Goal: Task Accomplishment & Management: Use online tool/utility

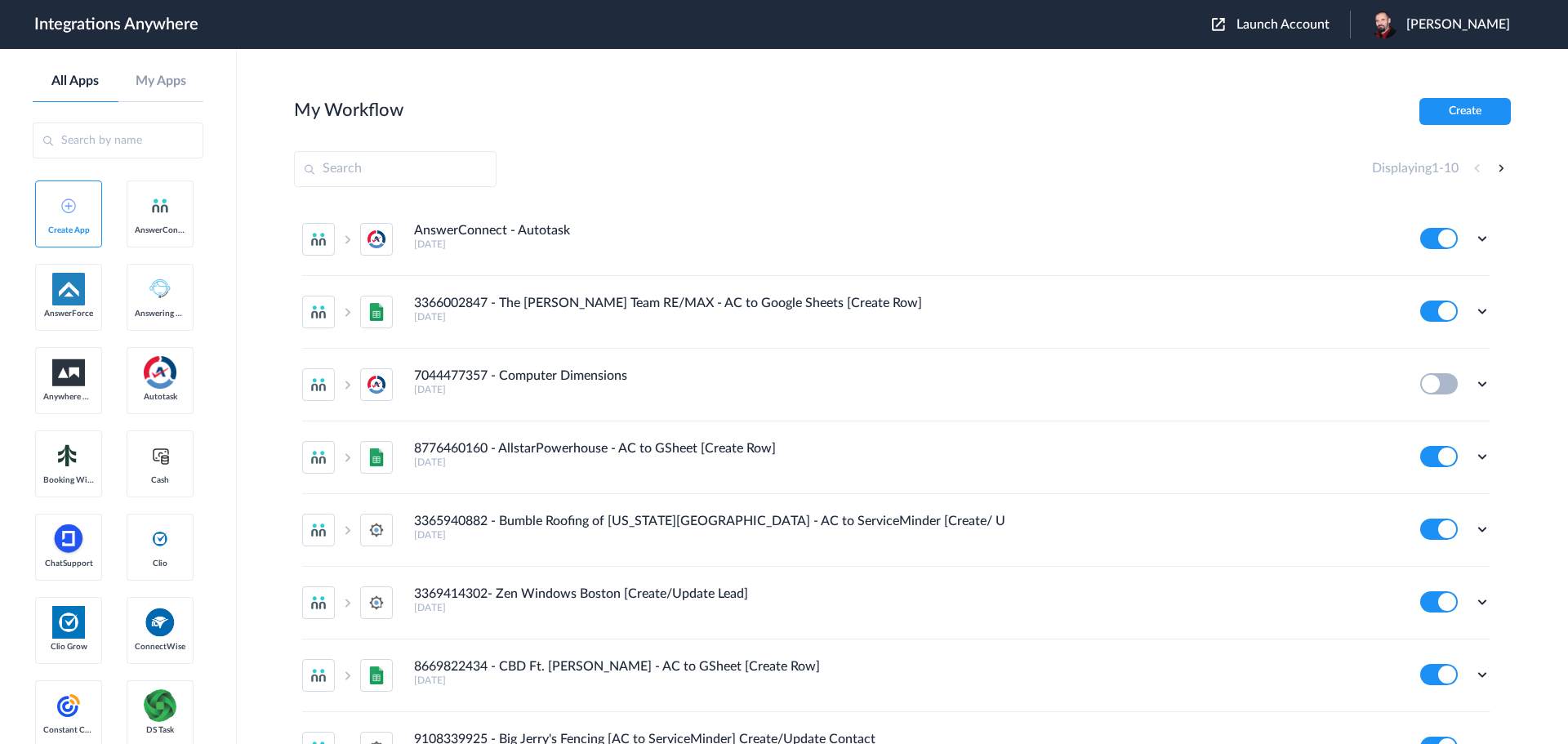
click at [1313, 27] on span "Launch Account" at bounding box center [1283, 24] width 93 height 13
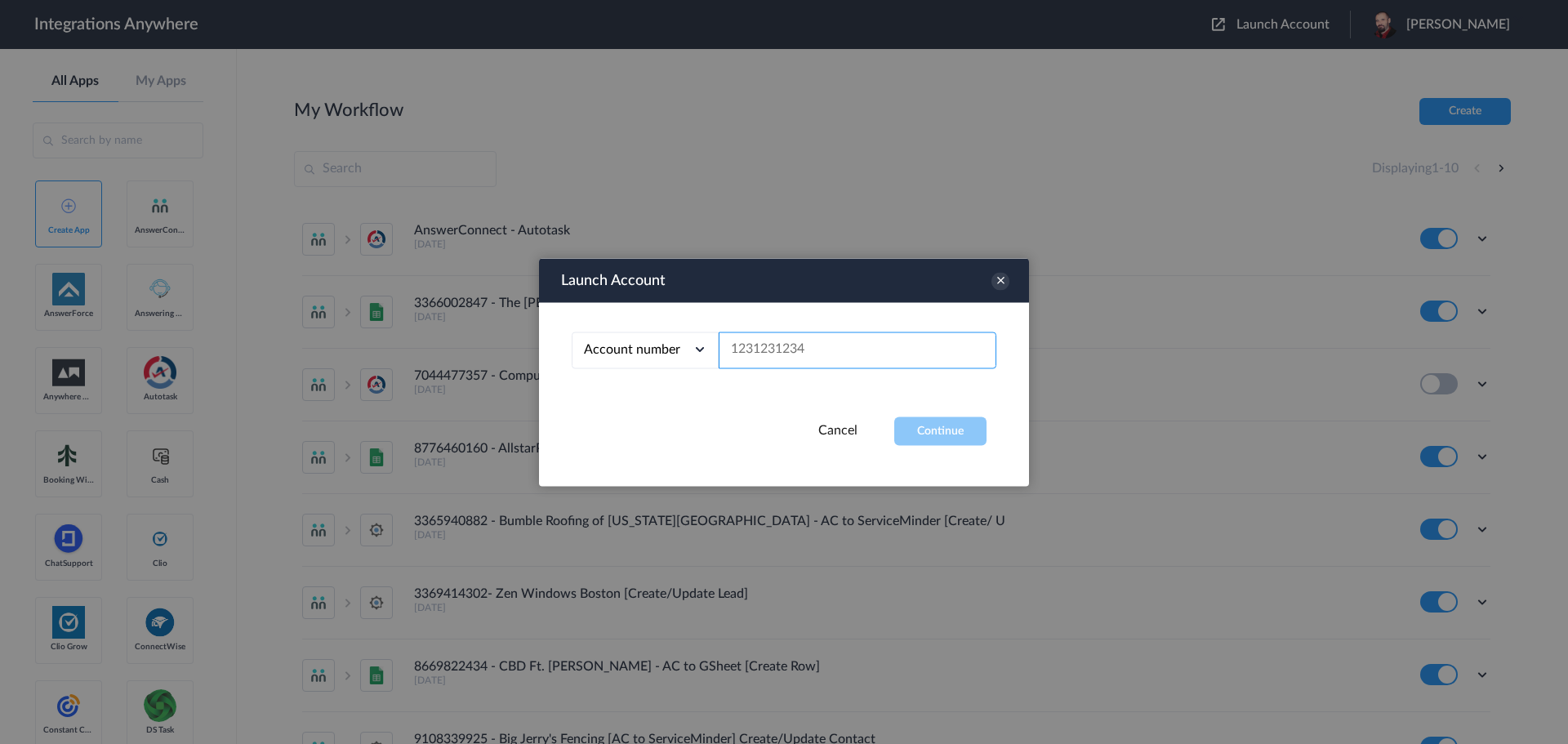
paste input "2525854884"
type input "2525854884"
click at [947, 431] on button "Continue" at bounding box center [940, 430] width 93 height 29
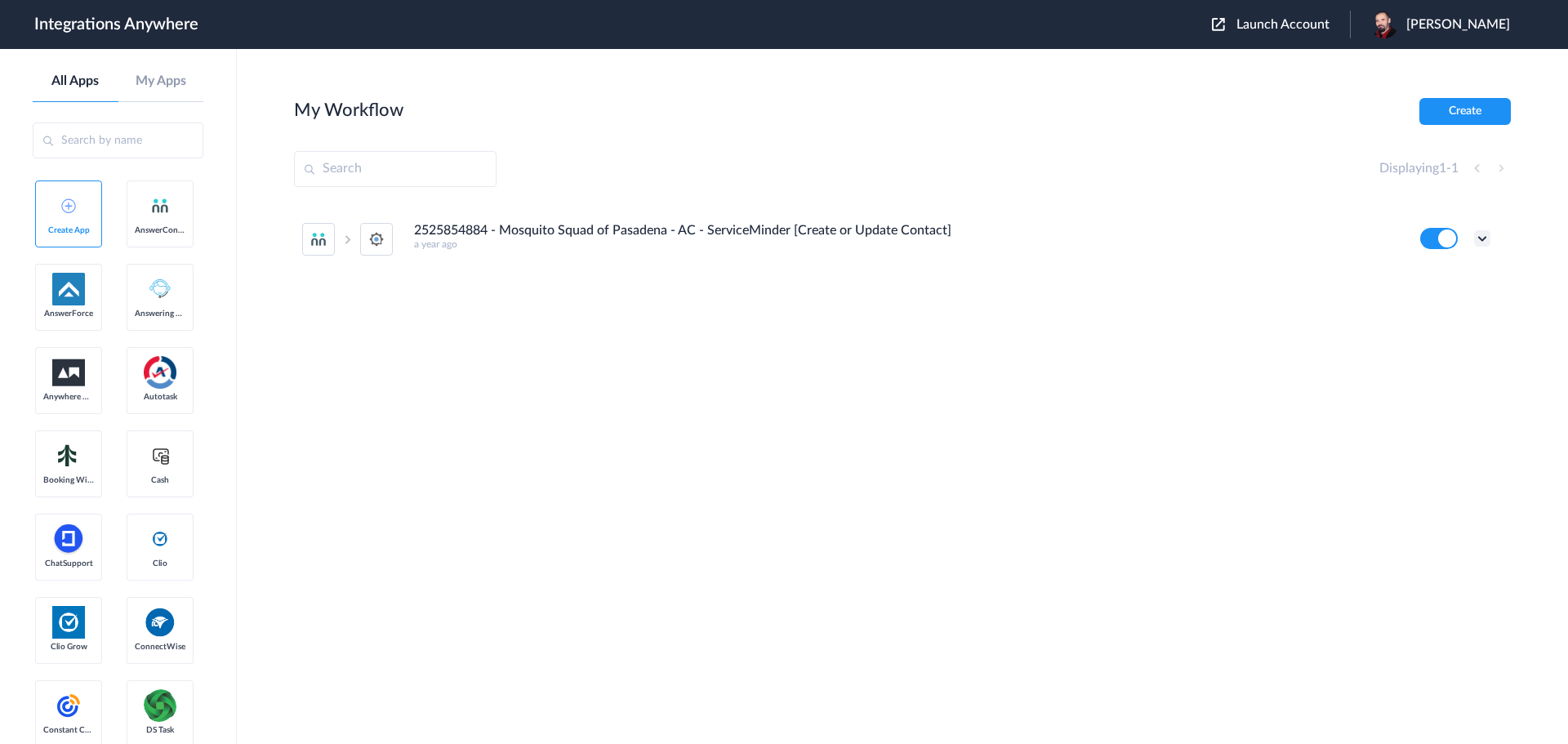
click at [1479, 236] on icon at bounding box center [1482, 238] width 17 height 17
click at [1435, 277] on link "Edit" at bounding box center [1416, 276] width 39 height 12
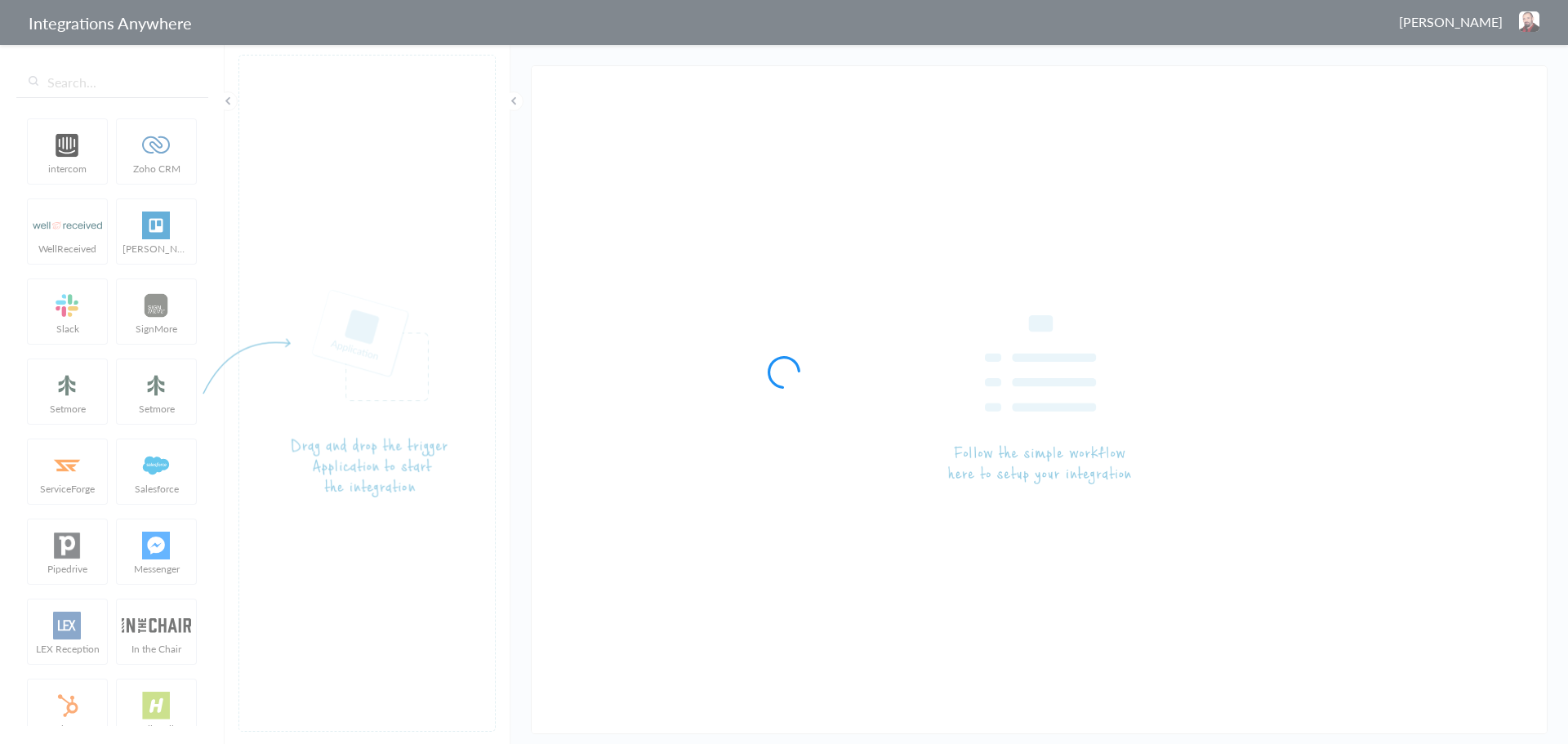
type input "2525854884 - Mosquito Squad of Pasadena - AC - ServiceMinder [Create or Update …"
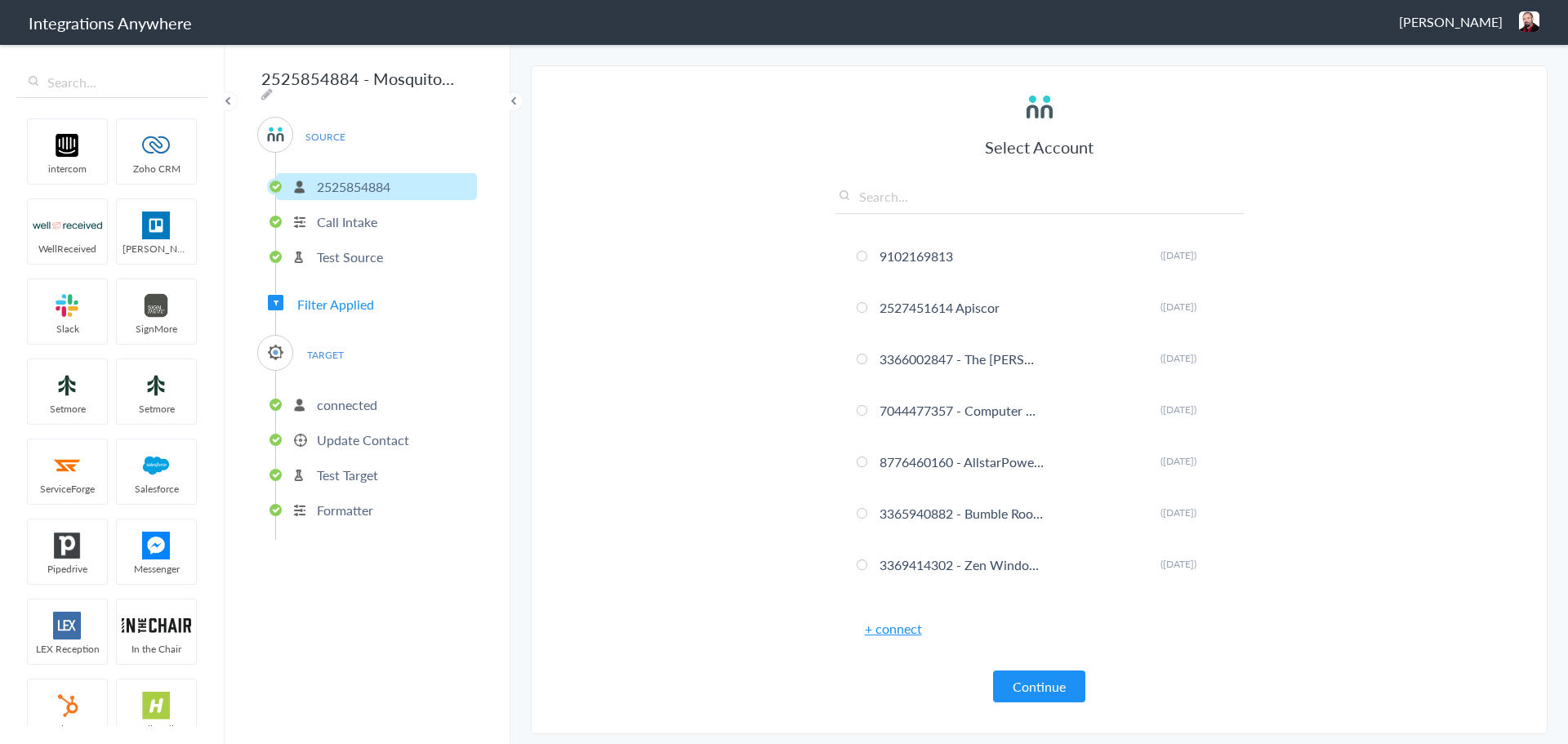
click at [319, 302] on span "Filter Applied" at bounding box center [336, 304] width 77 height 19
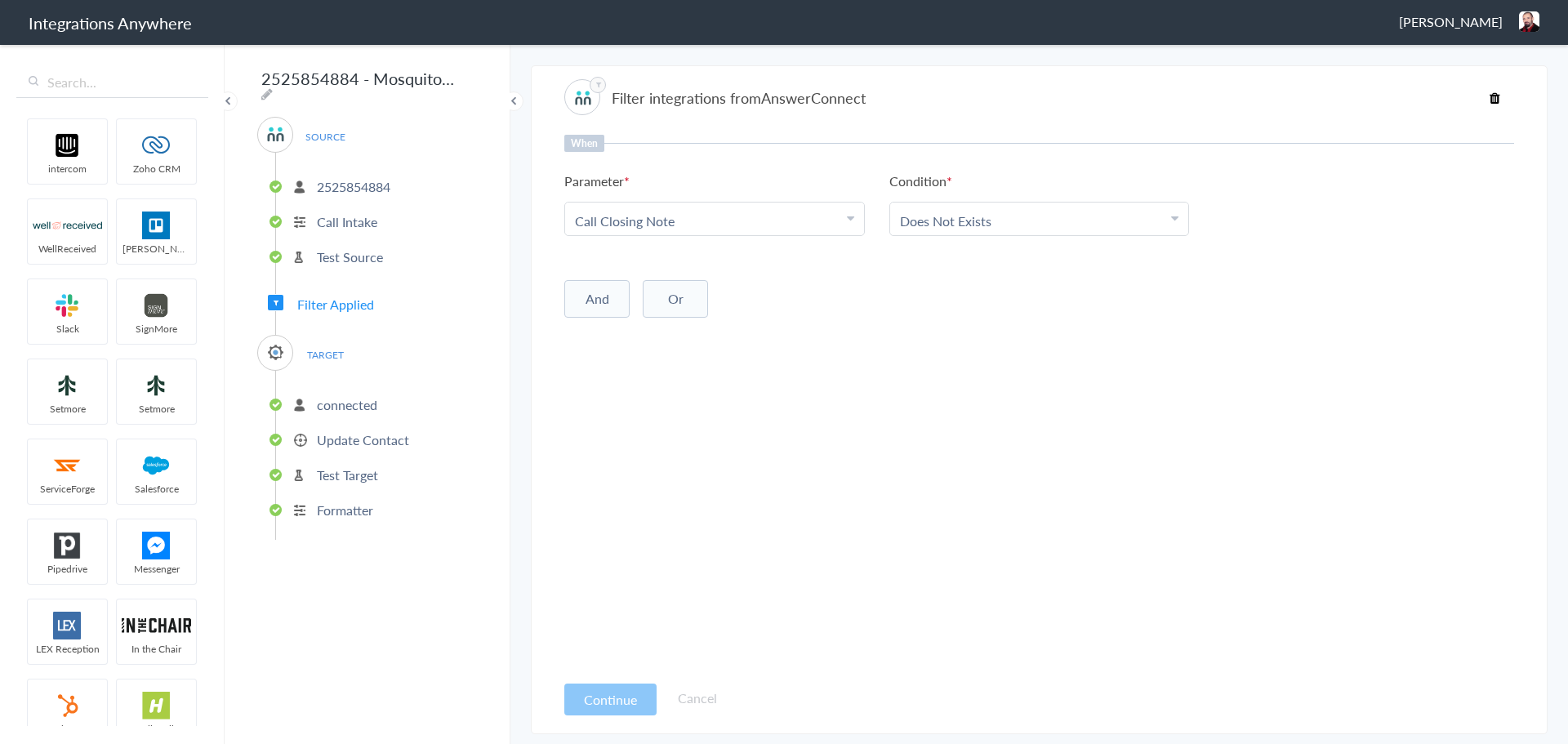
click at [593, 310] on button "And" at bounding box center [597, 299] width 65 height 37
click at [741, 331] on div "Choose Parameter" at bounding box center [714, 333] width 279 height 19
click at [692, 382] on input "text" at bounding box center [714, 378] width 299 height 36
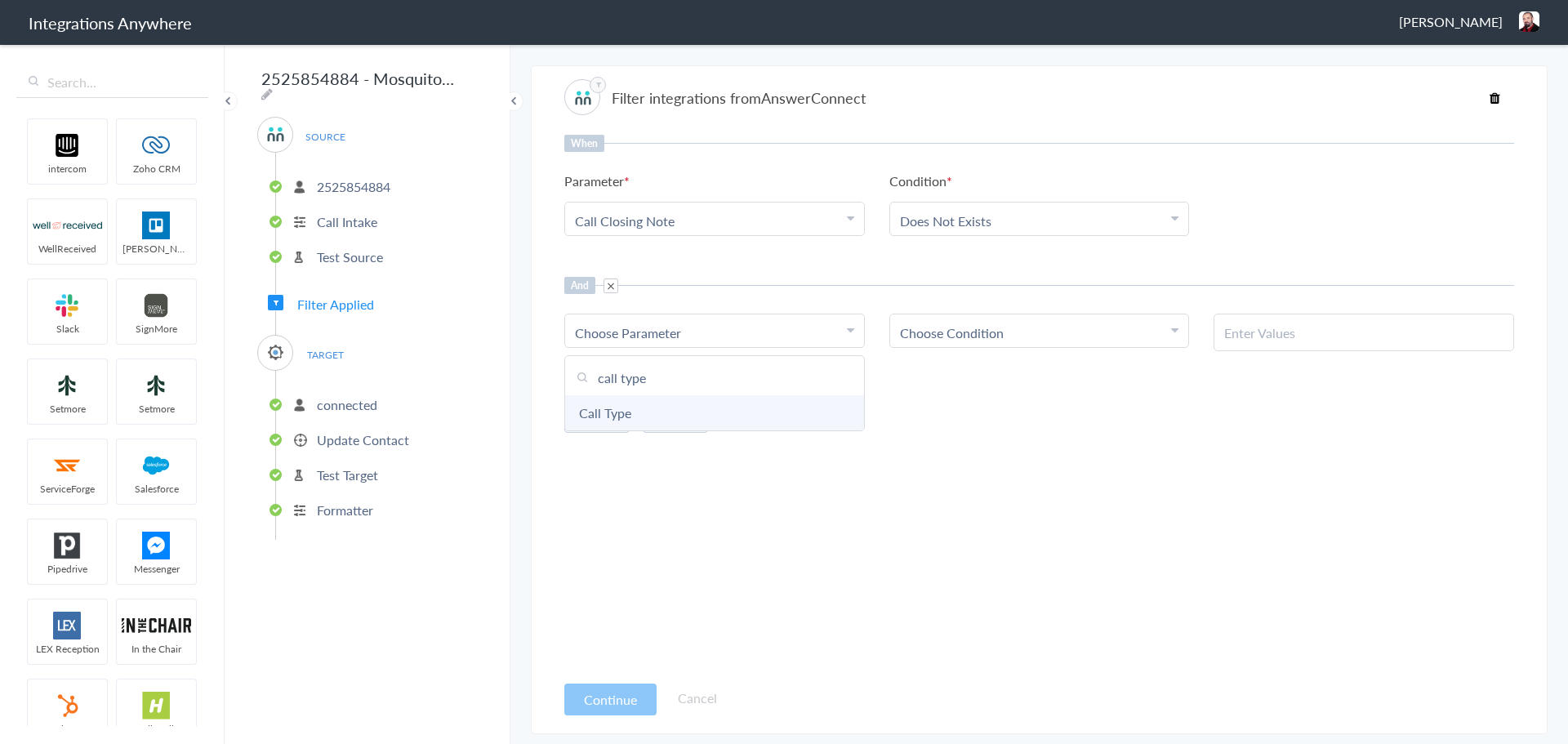
type input "call type"
click at [676, 412] on link "Call Type" at bounding box center [714, 413] width 299 height 36
click at [1051, 315] on link "Choose Condition" at bounding box center [1039, 331] width 299 height 33
drag, startPoint x: 962, startPoint y: 411, endPoint x: 1099, endPoint y: 364, distance: 144.8
click at [962, 411] on link "Contains" at bounding box center [1039, 413] width 299 height 36
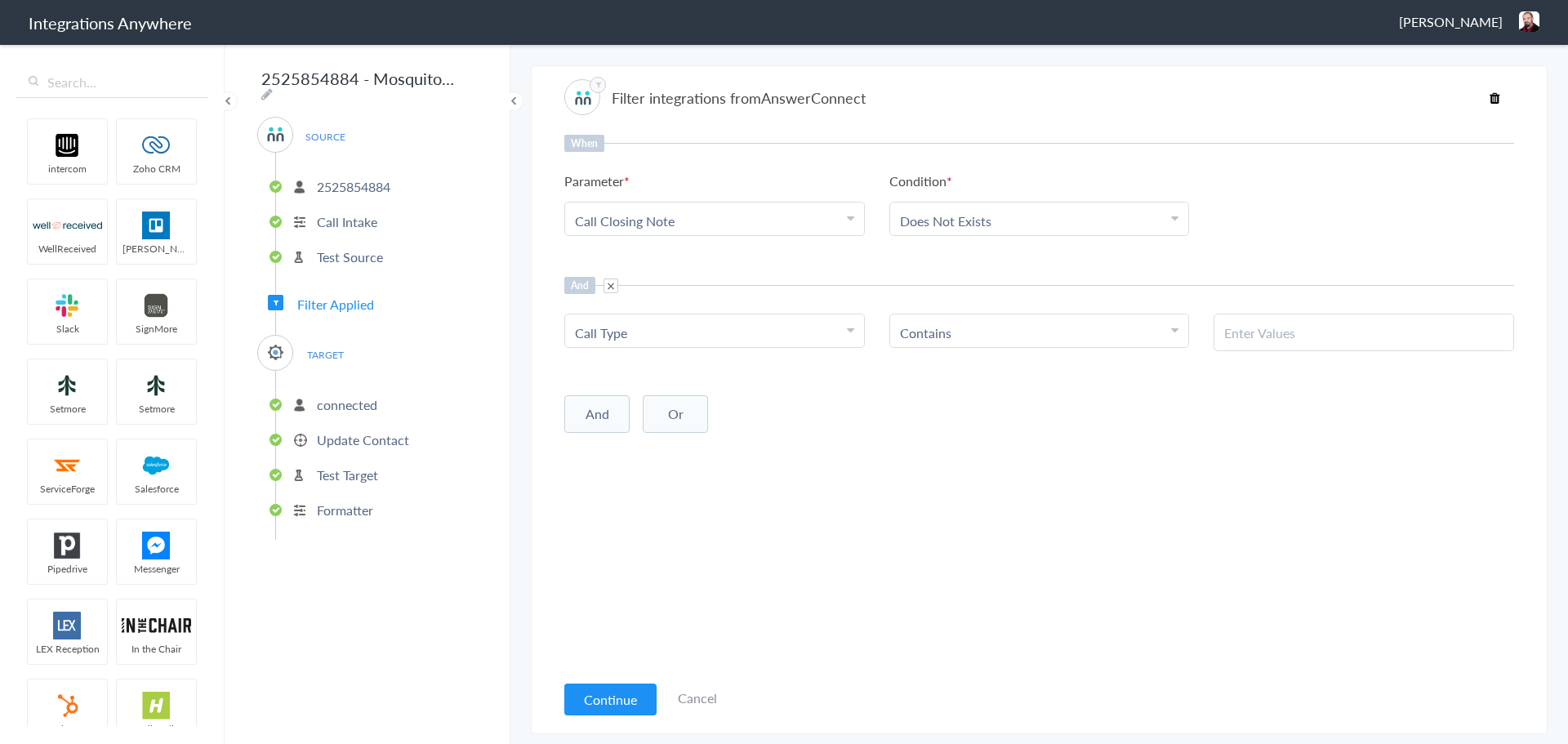
click at [1250, 329] on input "text" at bounding box center [1363, 333] width 279 height 19
paste input "New Service Inquiry"
type input "New Service Inquiry"
click at [712, 694] on link "Cancel" at bounding box center [698, 698] width 39 height 19
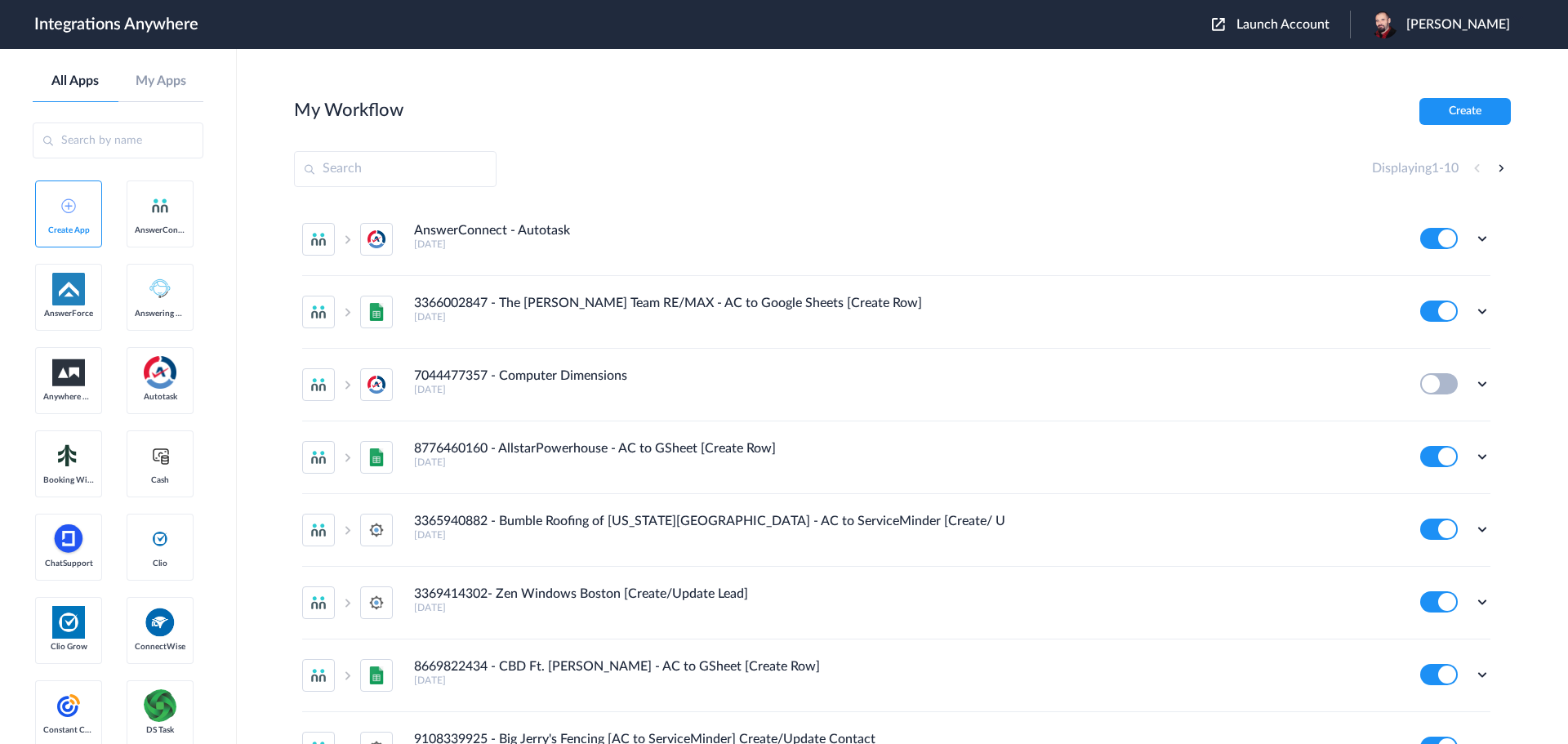
click at [1289, 23] on span "Launch Account" at bounding box center [1283, 24] width 93 height 13
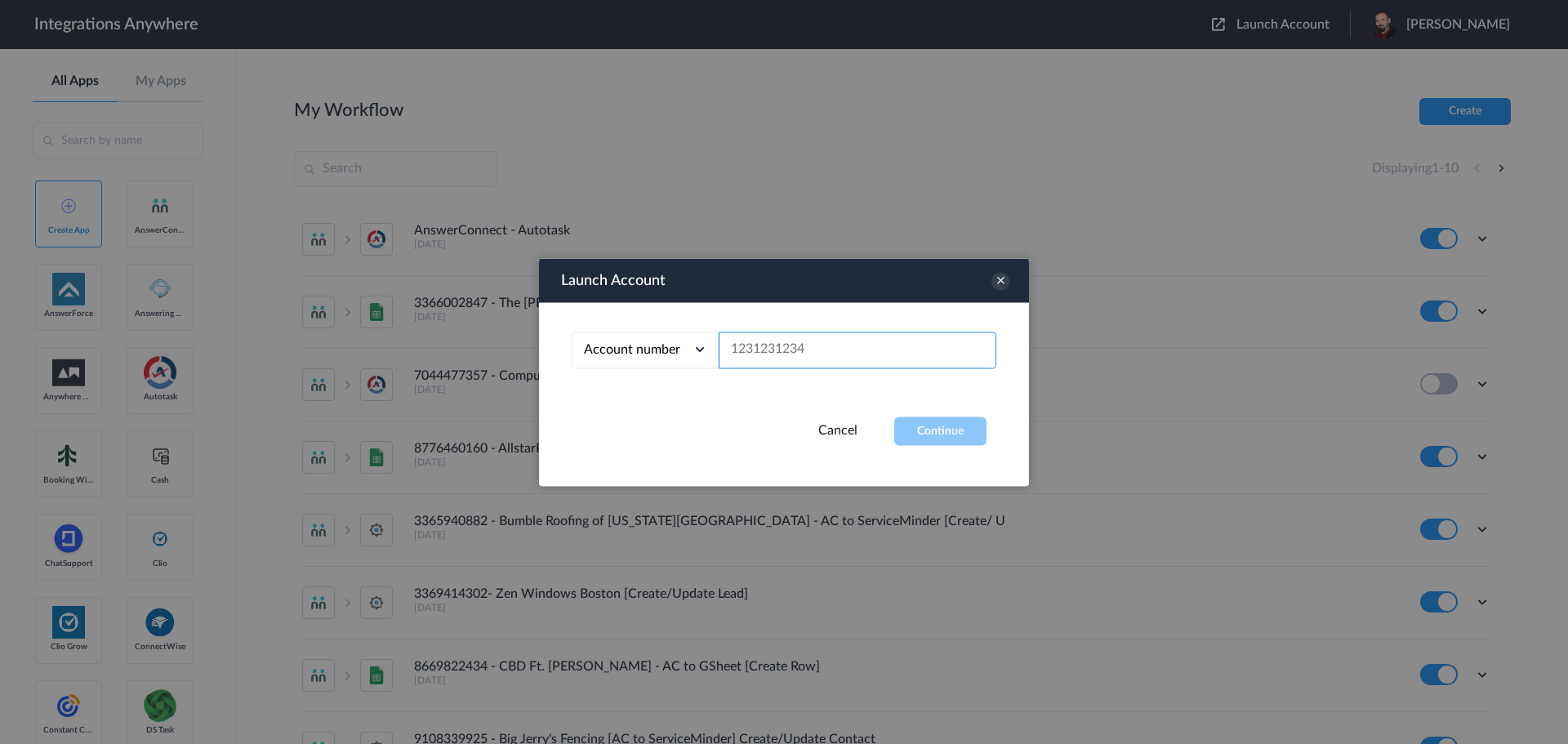
paste input "2525854884"
type input "2525854884"
click at [928, 437] on button "Continue" at bounding box center [940, 430] width 93 height 29
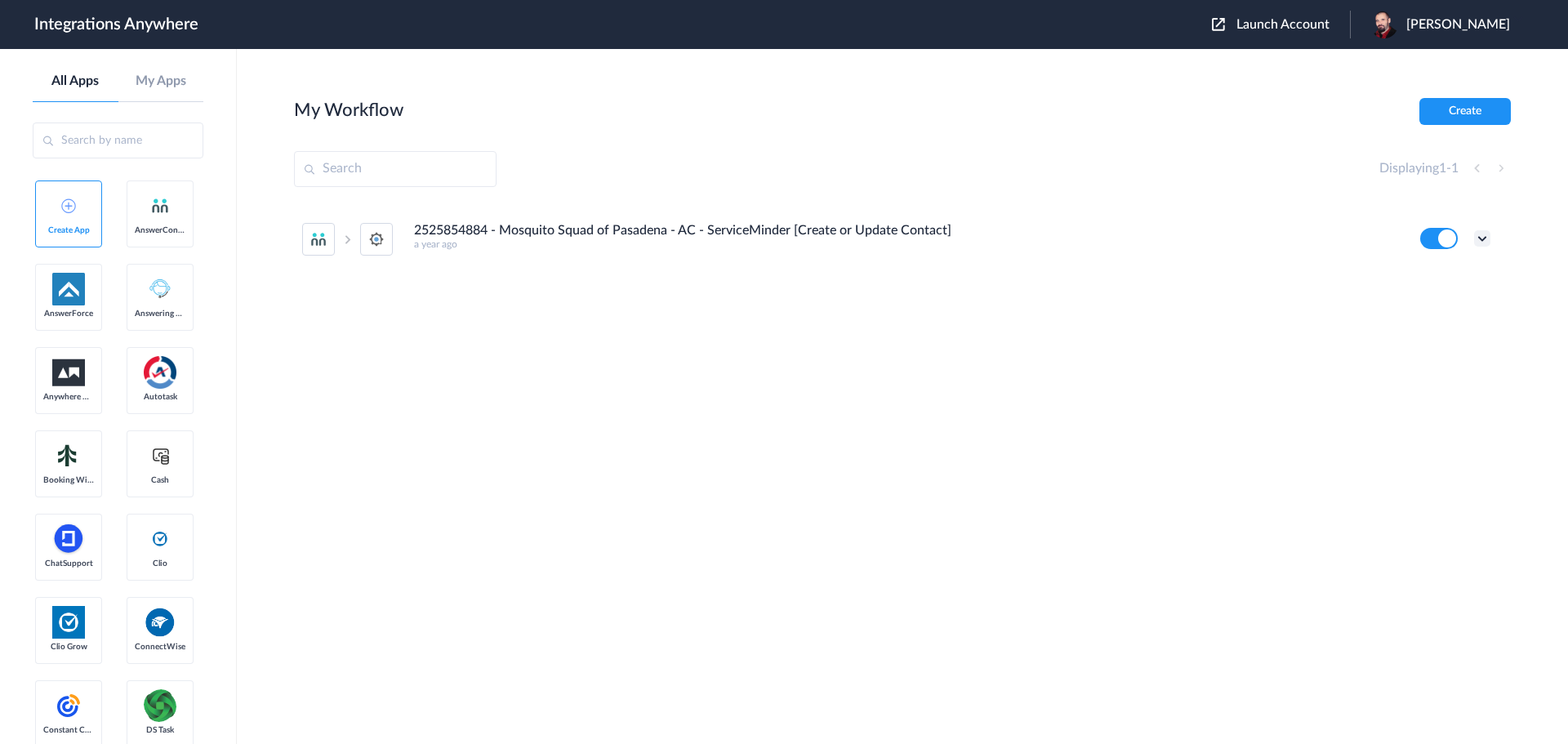
click at [1476, 244] on icon at bounding box center [1482, 238] width 17 height 17
click at [1438, 275] on li "Edit" at bounding box center [1438, 276] width 107 height 31
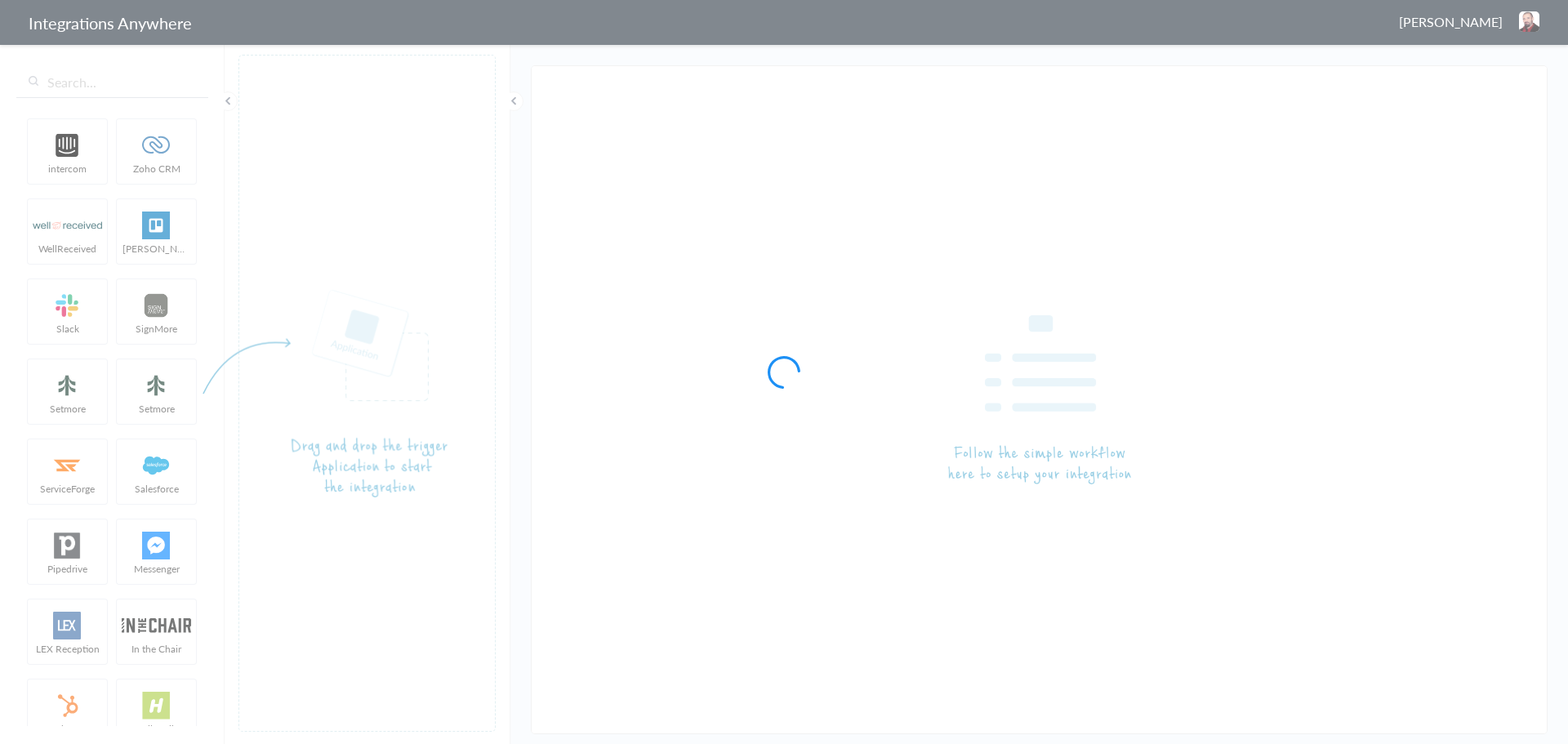
type input "2525854884 - Mosquito Squad of Pasadena - AC - ServiceMinder [Create or Update …"
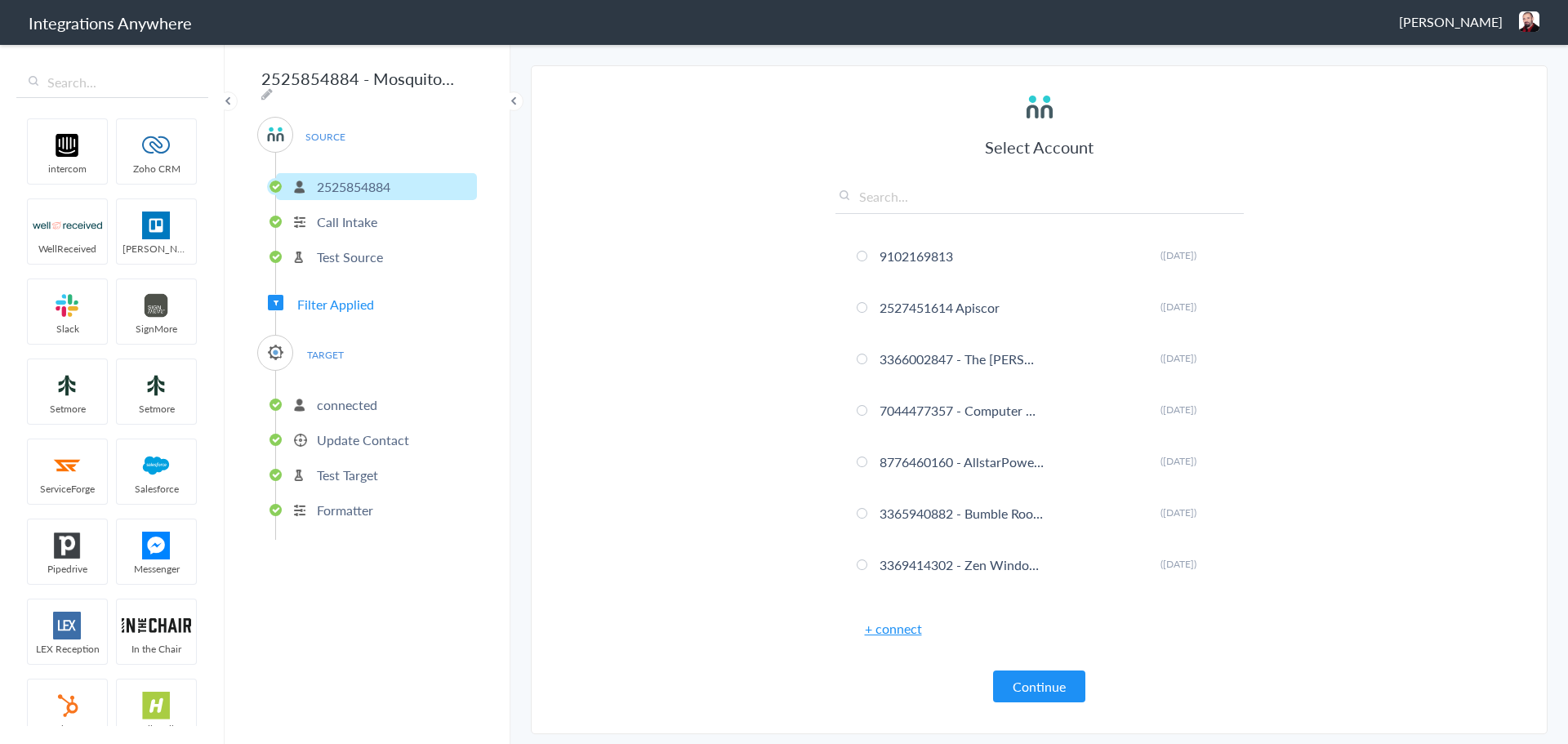
click at [336, 396] on p "connected" at bounding box center [346, 405] width 60 height 19
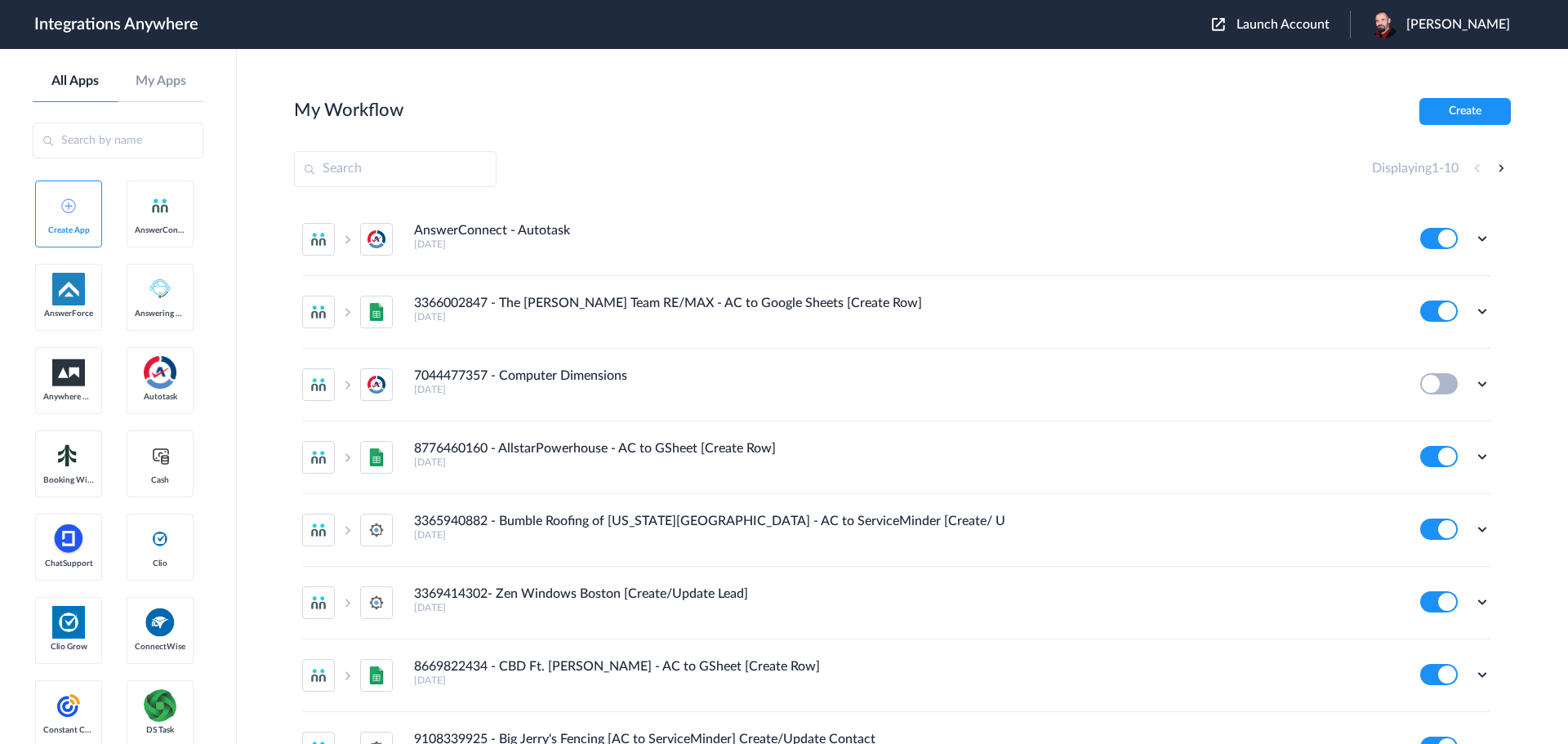
drag, startPoint x: 1294, startPoint y: 24, endPoint x: 1284, endPoint y: 26, distance: 10.2
click at [1294, 24] on span "Launch Account" at bounding box center [1283, 24] width 93 height 13
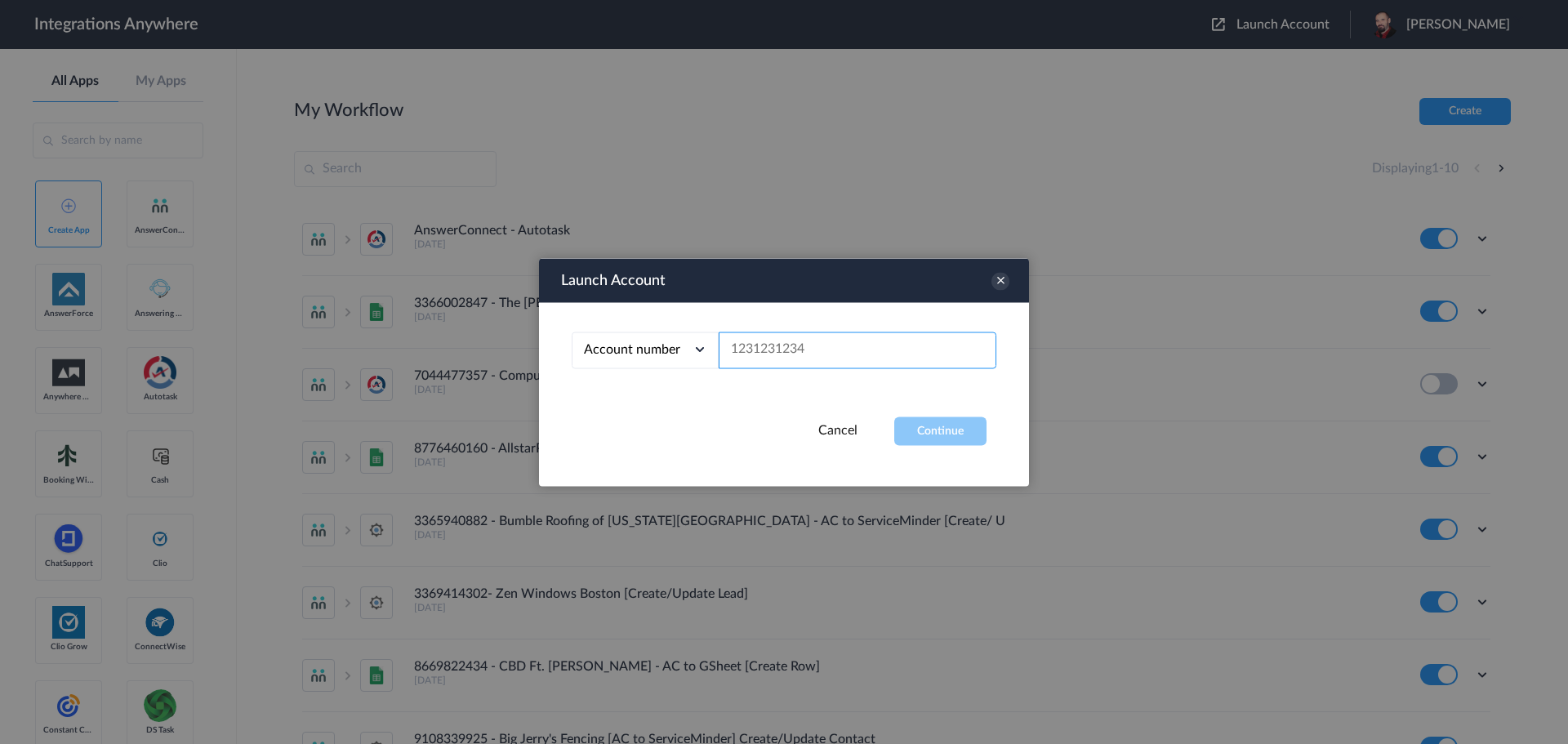
paste input "2525854884"
type input "2525854884"
click at [960, 429] on button "Continue" at bounding box center [940, 430] width 93 height 29
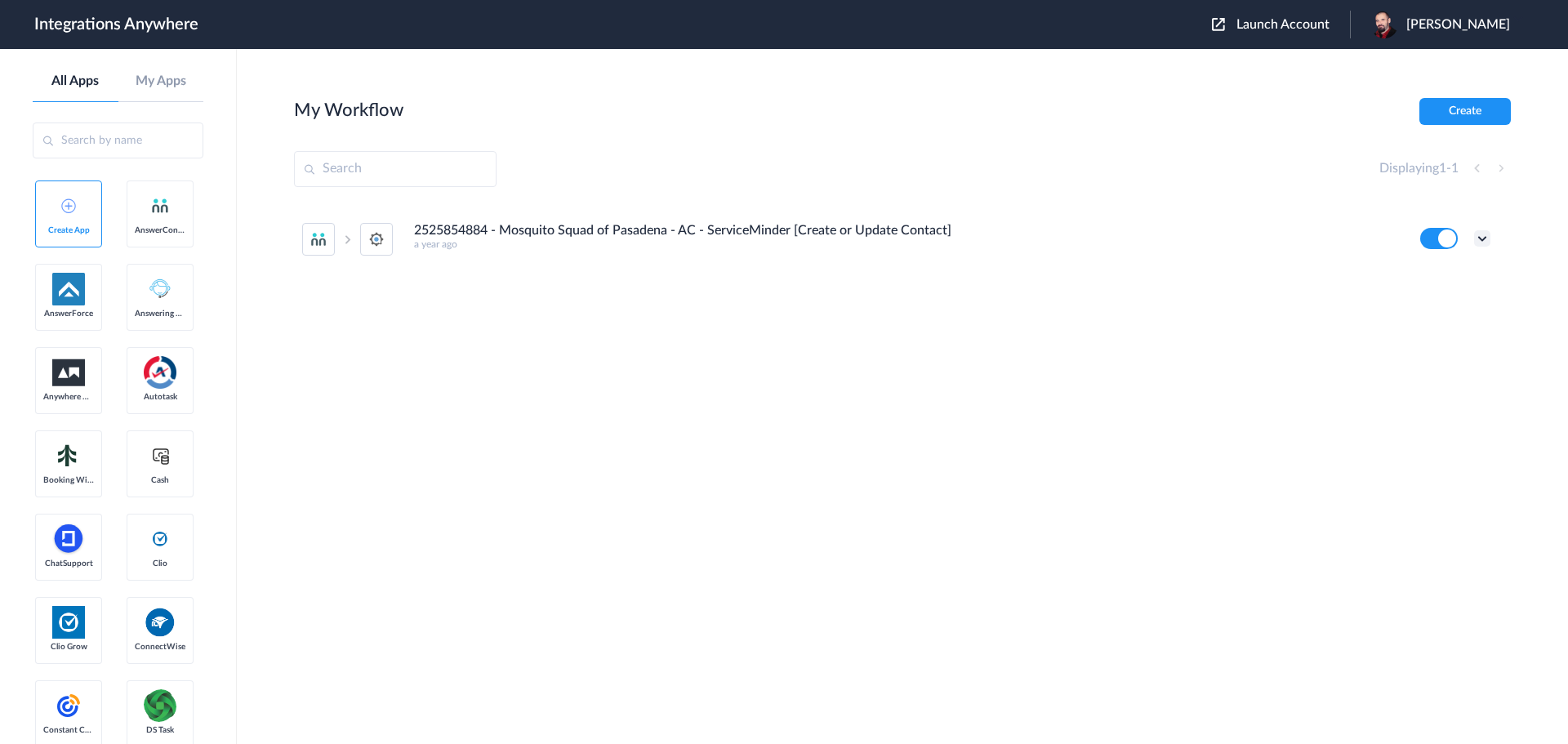
click at [1484, 236] on icon at bounding box center [1482, 238] width 17 height 17
click at [1424, 274] on link "Edit" at bounding box center [1416, 276] width 39 height 12
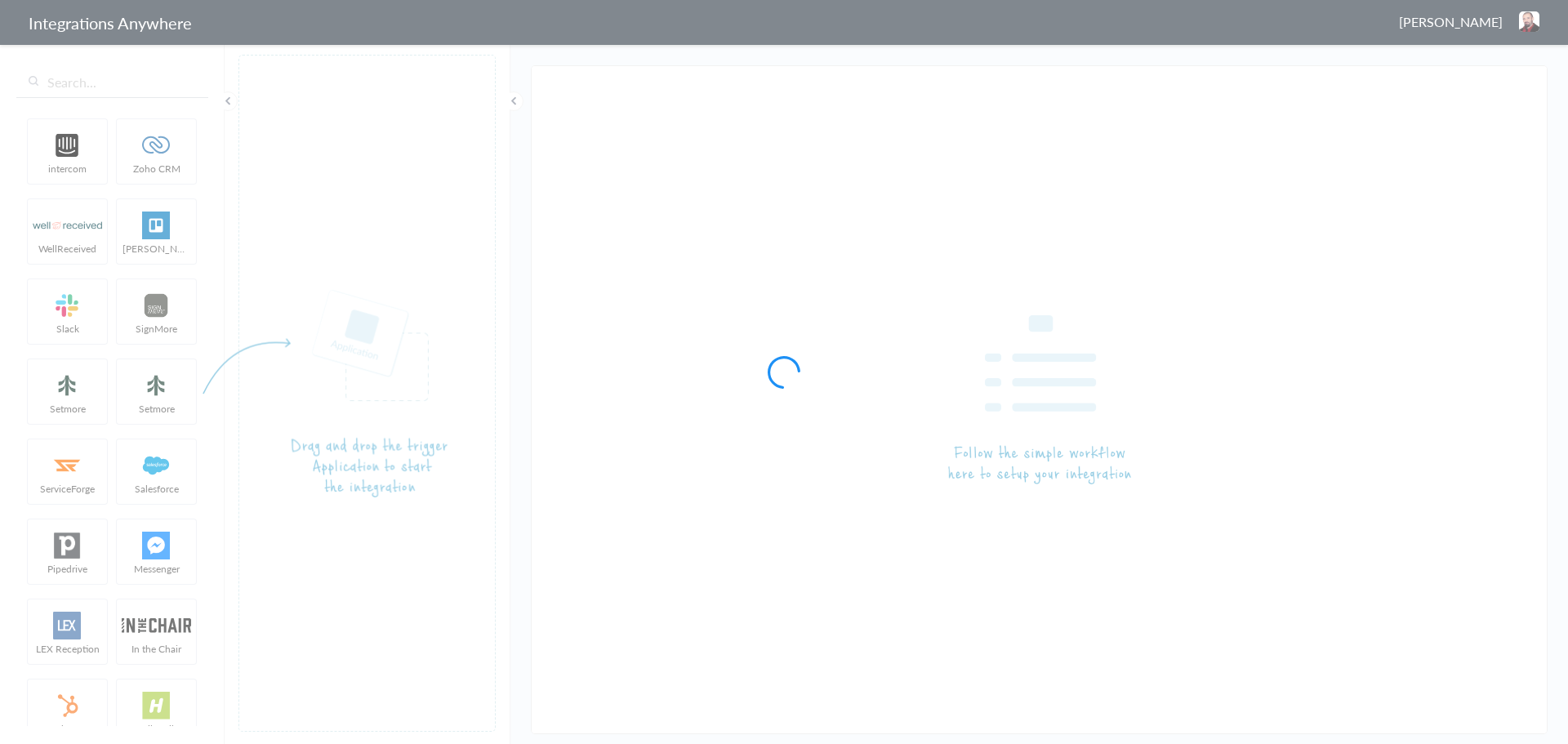
type input "2525854884 - Mosquito Squad of Pasadena - AC - ServiceMinder [Create or Update …"
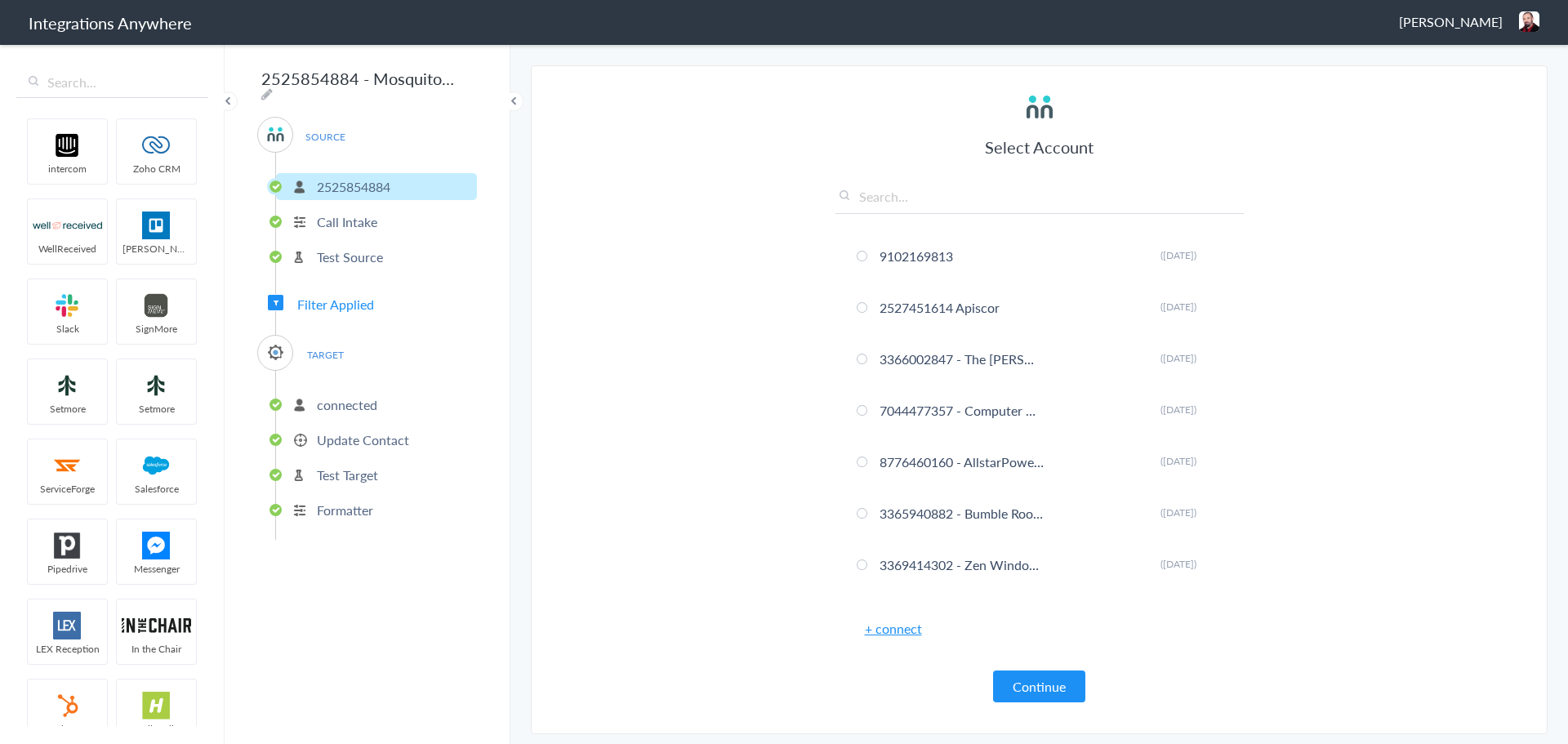
click at [331, 435] on p "Update Contact" at bounding box center [363, 439] width 93 height 19
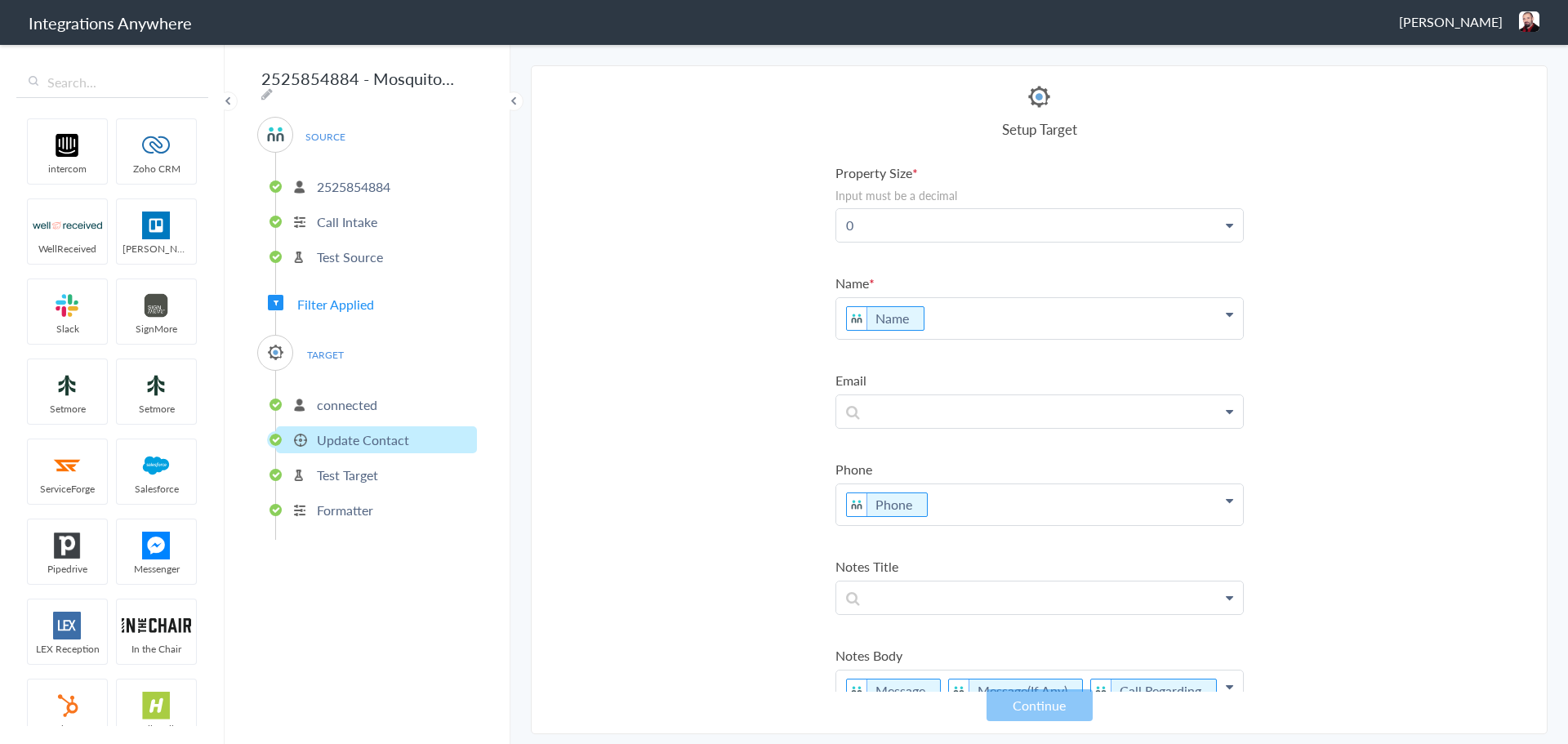
click at [353, 256] on p "Test Source" at bounding box center [349, 257] width 66 height 19
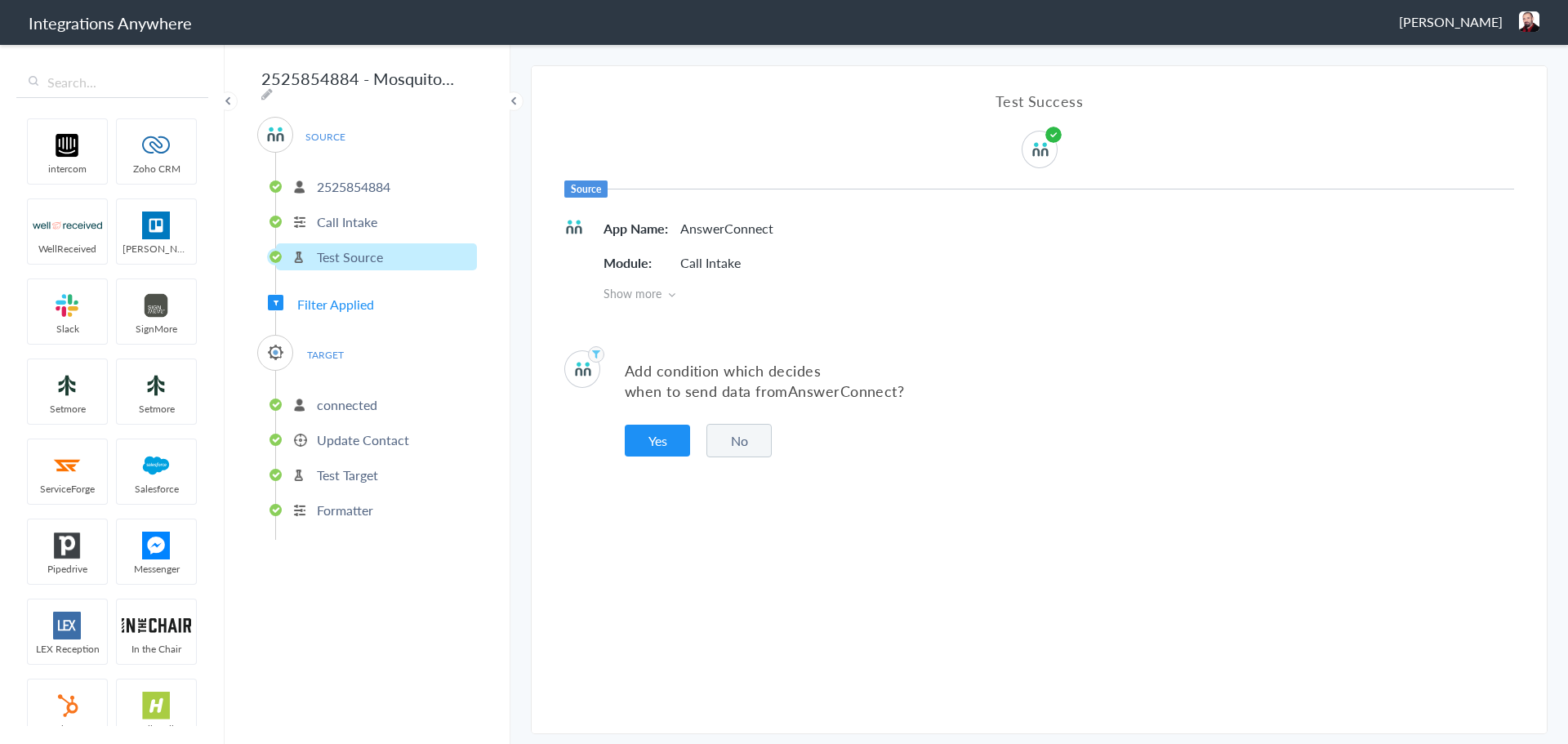
click at [742, 435] on button "No" at bounding box center [739, 440] width 65 height 34
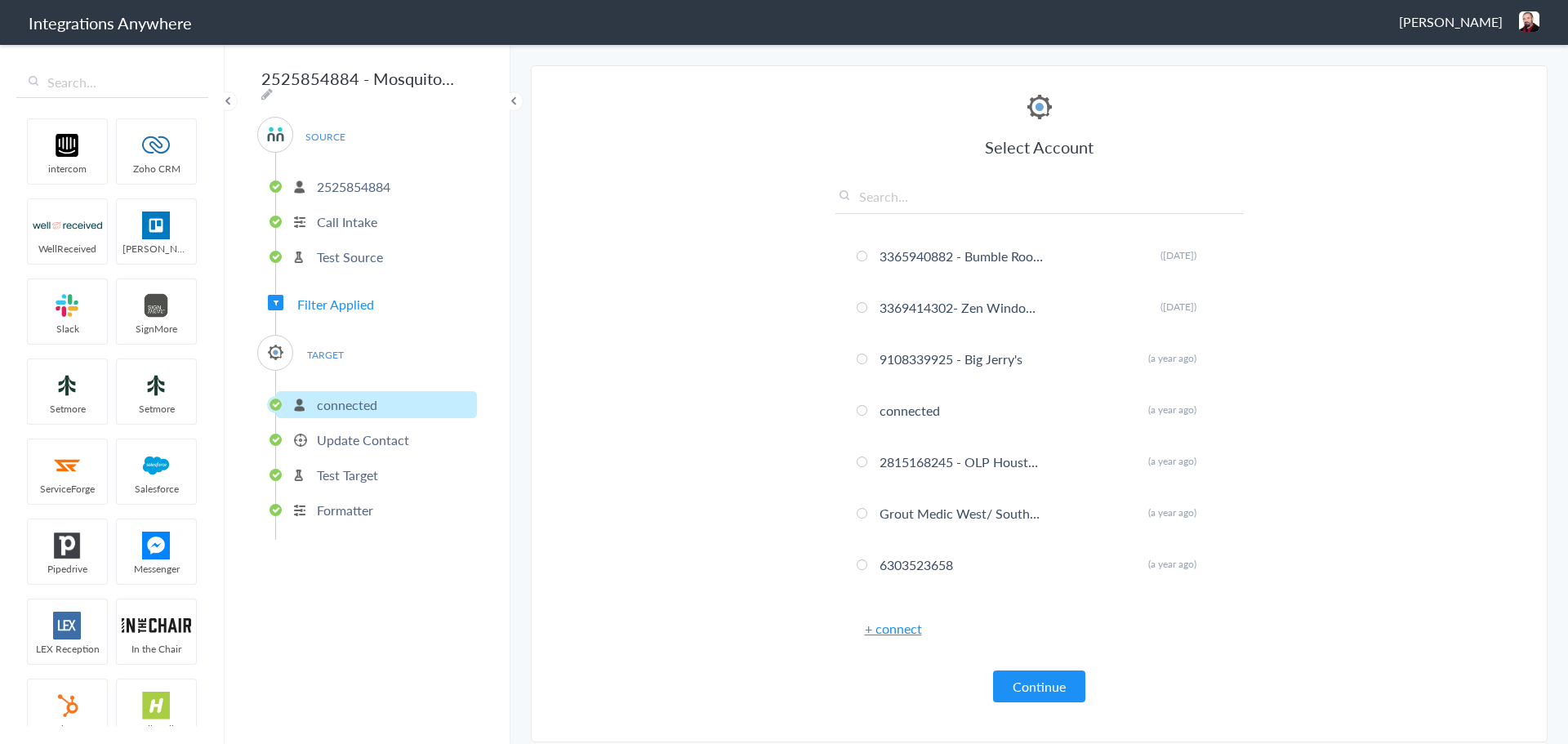
click at [334, 469] on p "Test Target" at bounding box center [347, 475] width 61 height 19
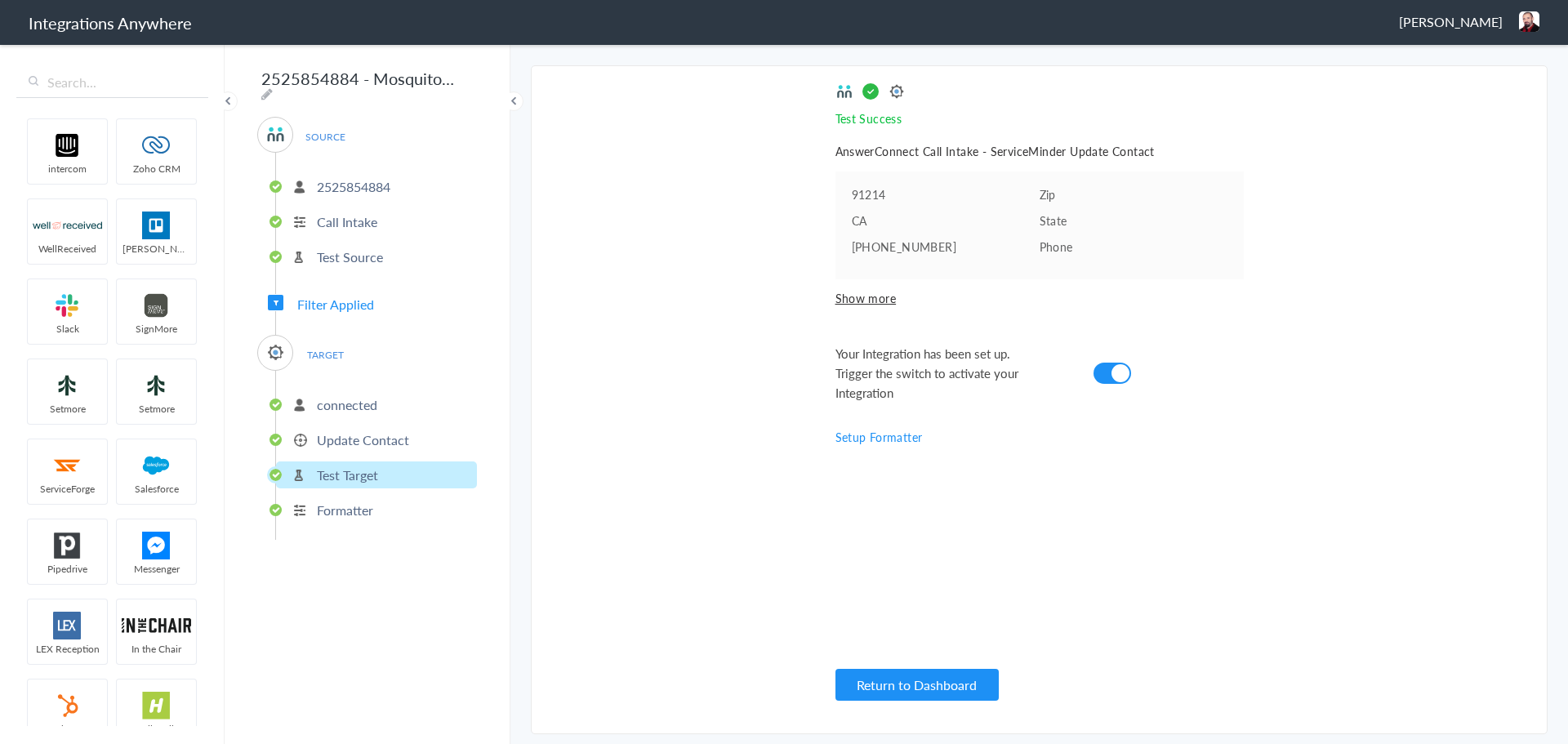
click at [338, 434] on p "Update Contact" at bounding box center [363, 439] width 93 height 19
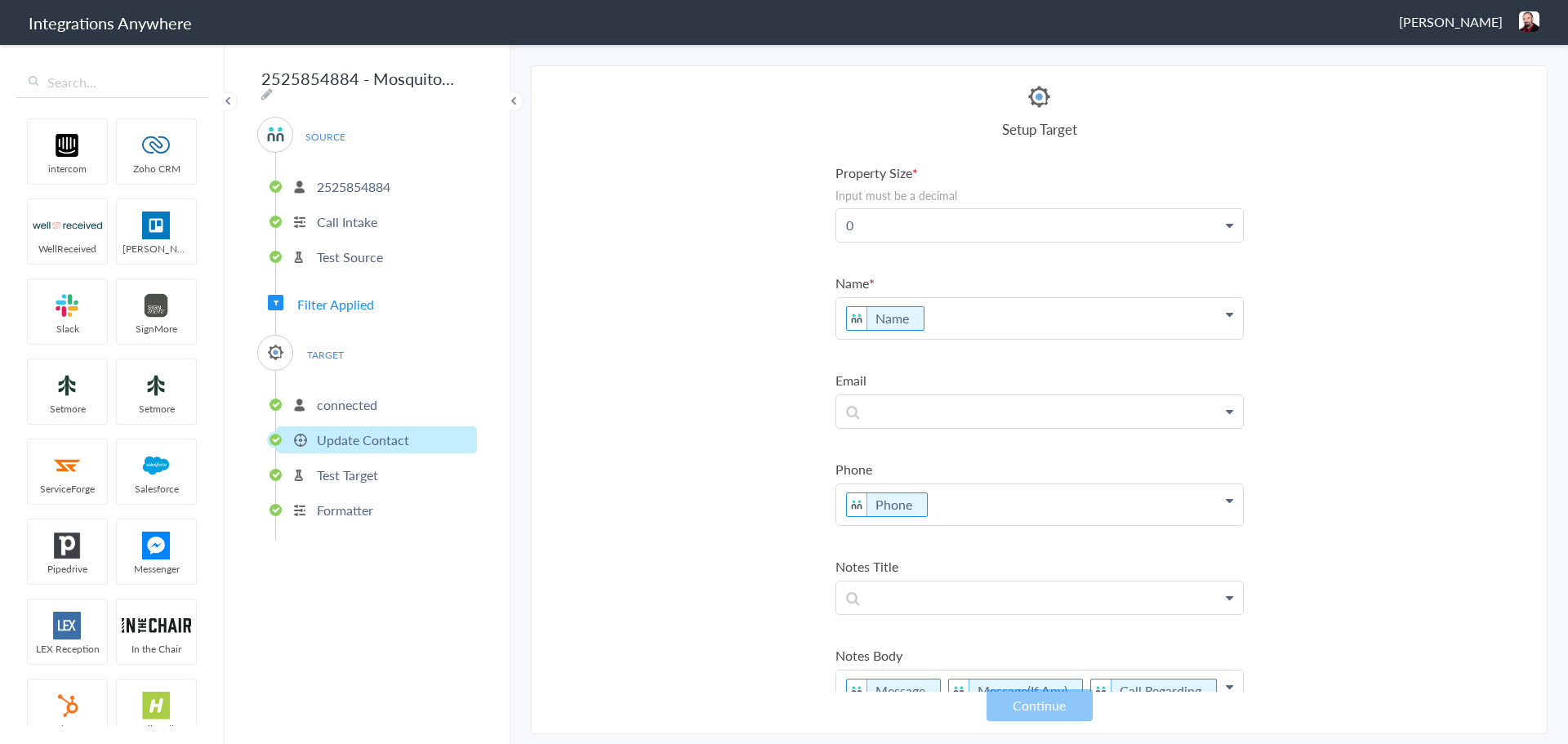
click at [269, 342] on img at bounding box center [275, 352] width 21 height 21
click at [334, 346] on span "TARGET" at bounding box center [325, 354] width 62 height 22
click at [338, 396] on p "connected" at bounding box center [346, 405] width 60 height 19
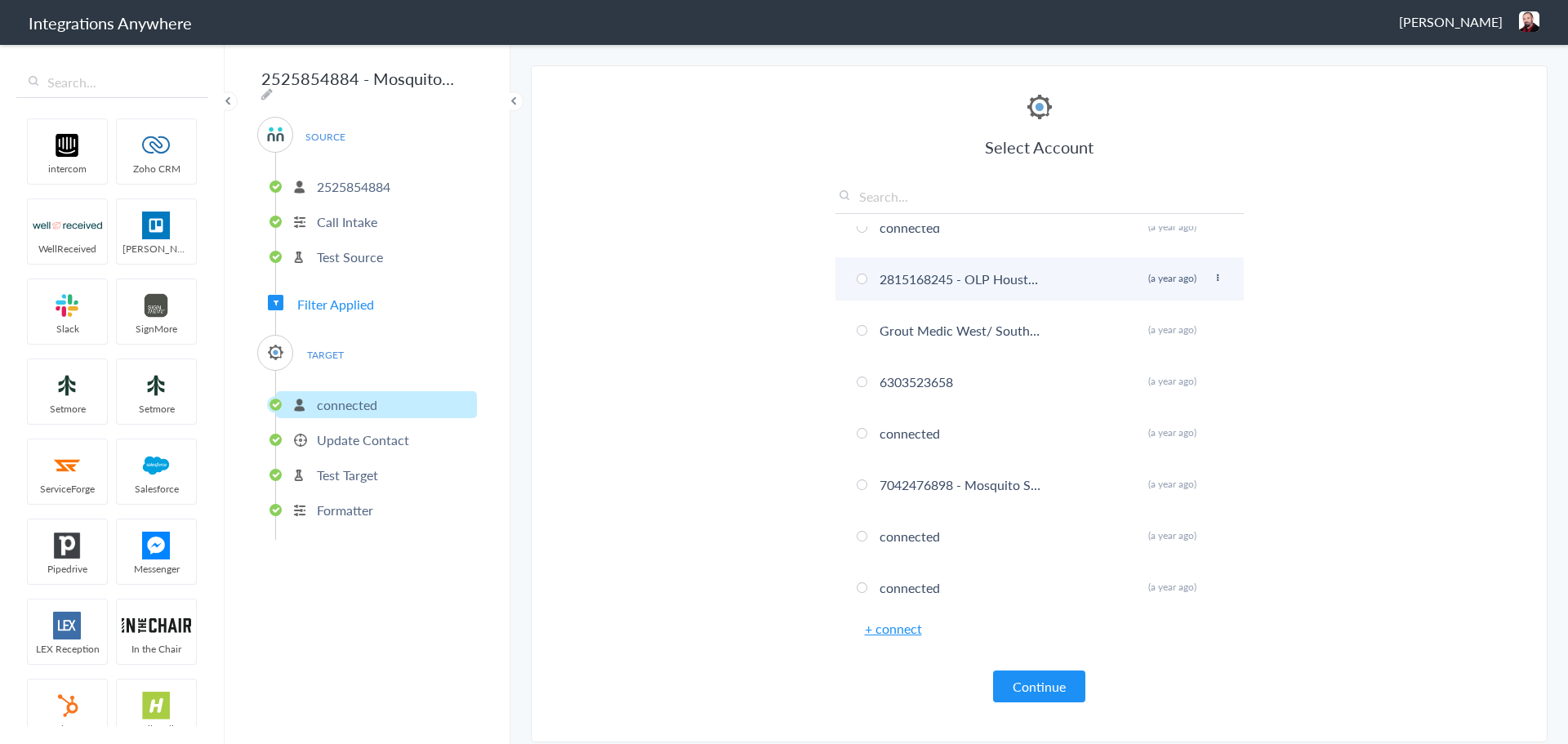
scroll to position [292, 0]
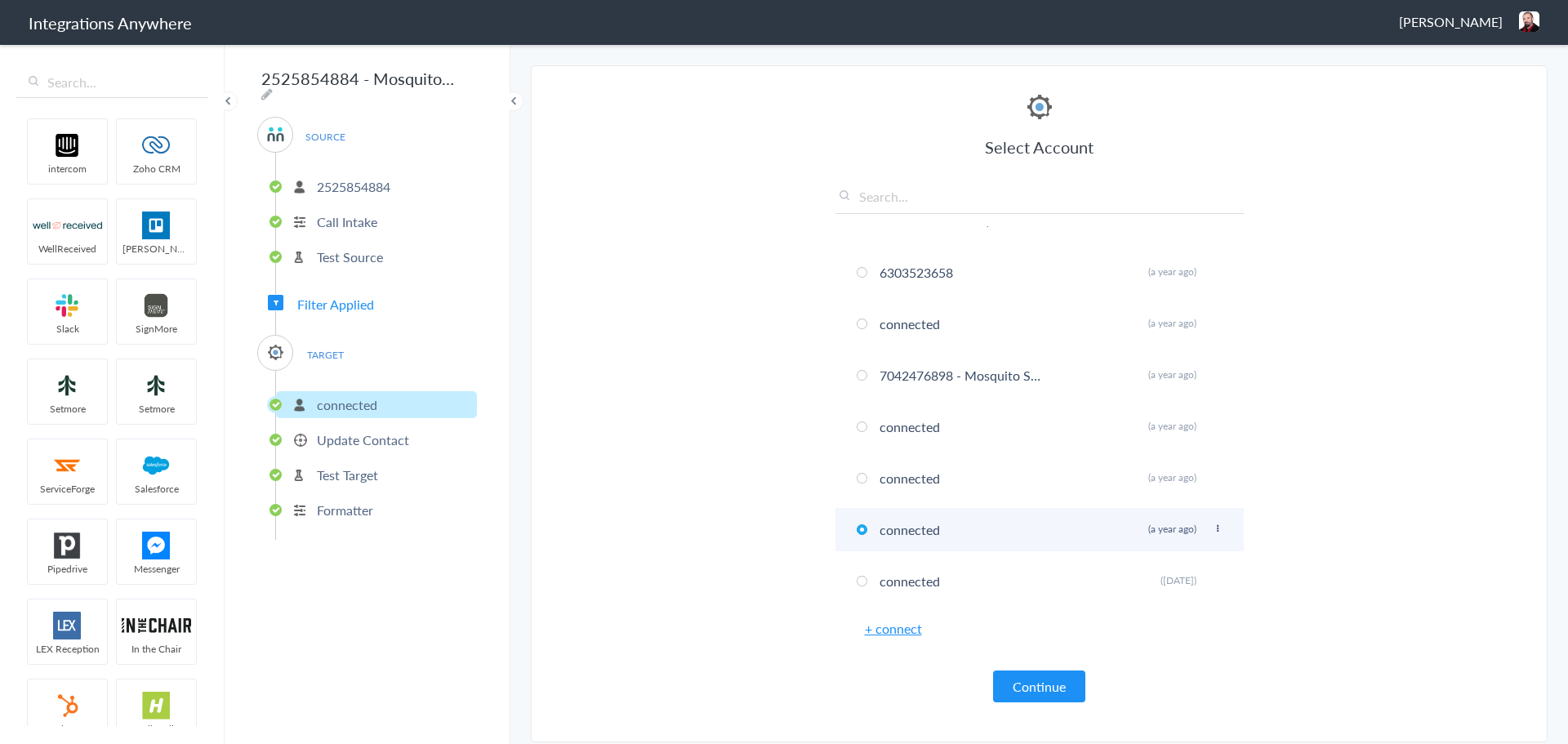
click at [1213, 528] on icon at bounding box center [1218, 528] width 10 height 9
click at [1386, 512] on section "Select Account 9102169813 Rename Delete ([DATE]) 2527451614 Apiscor Rename Dele…" at bounding box center [1039, 404] width 1016 height 677
click at [343, 248] on p "Test Source" at bounding box center [349, 257] width 66 height 19
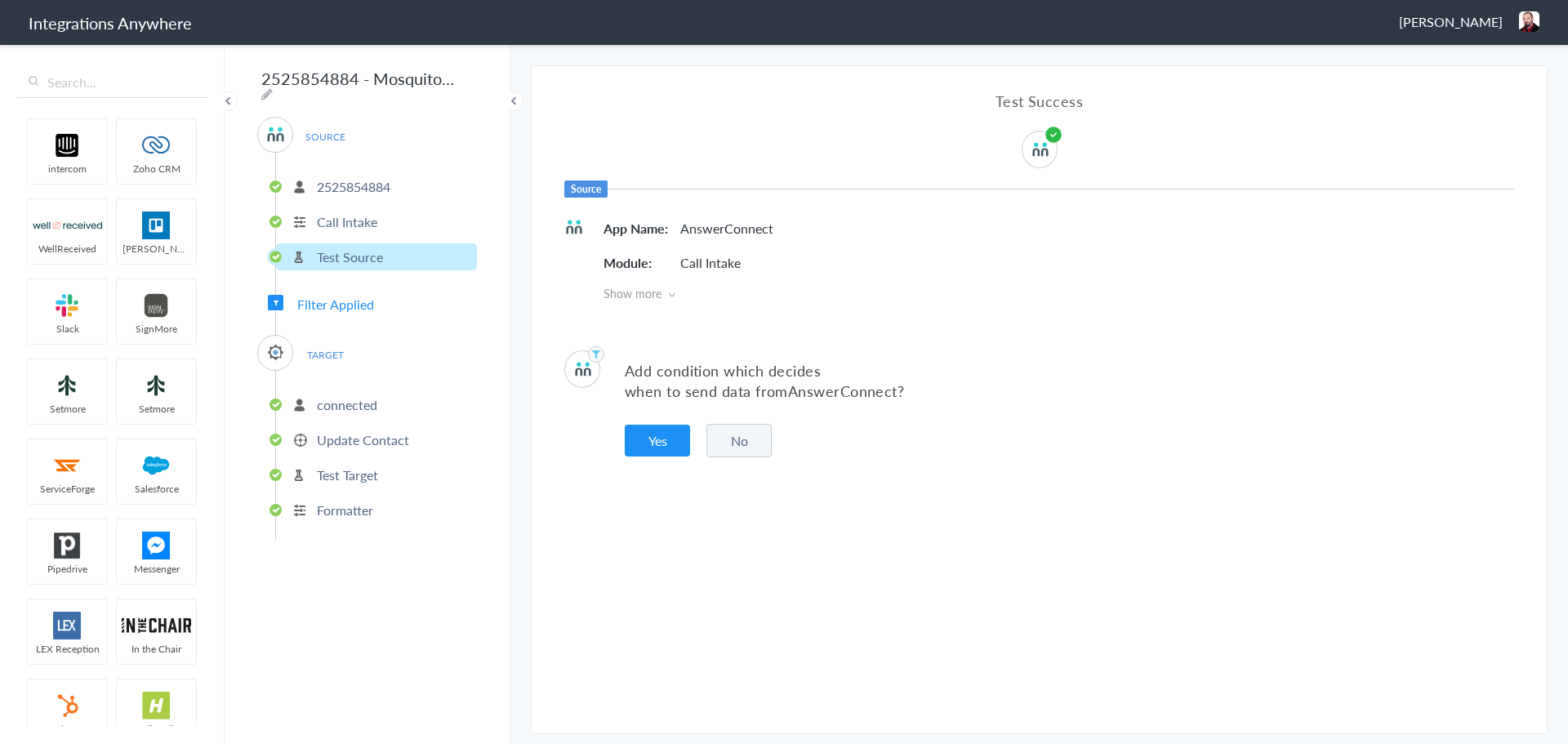
click at [343, 218] on p "Call Intake" at bounding box center [346, 221] width 60 height 19
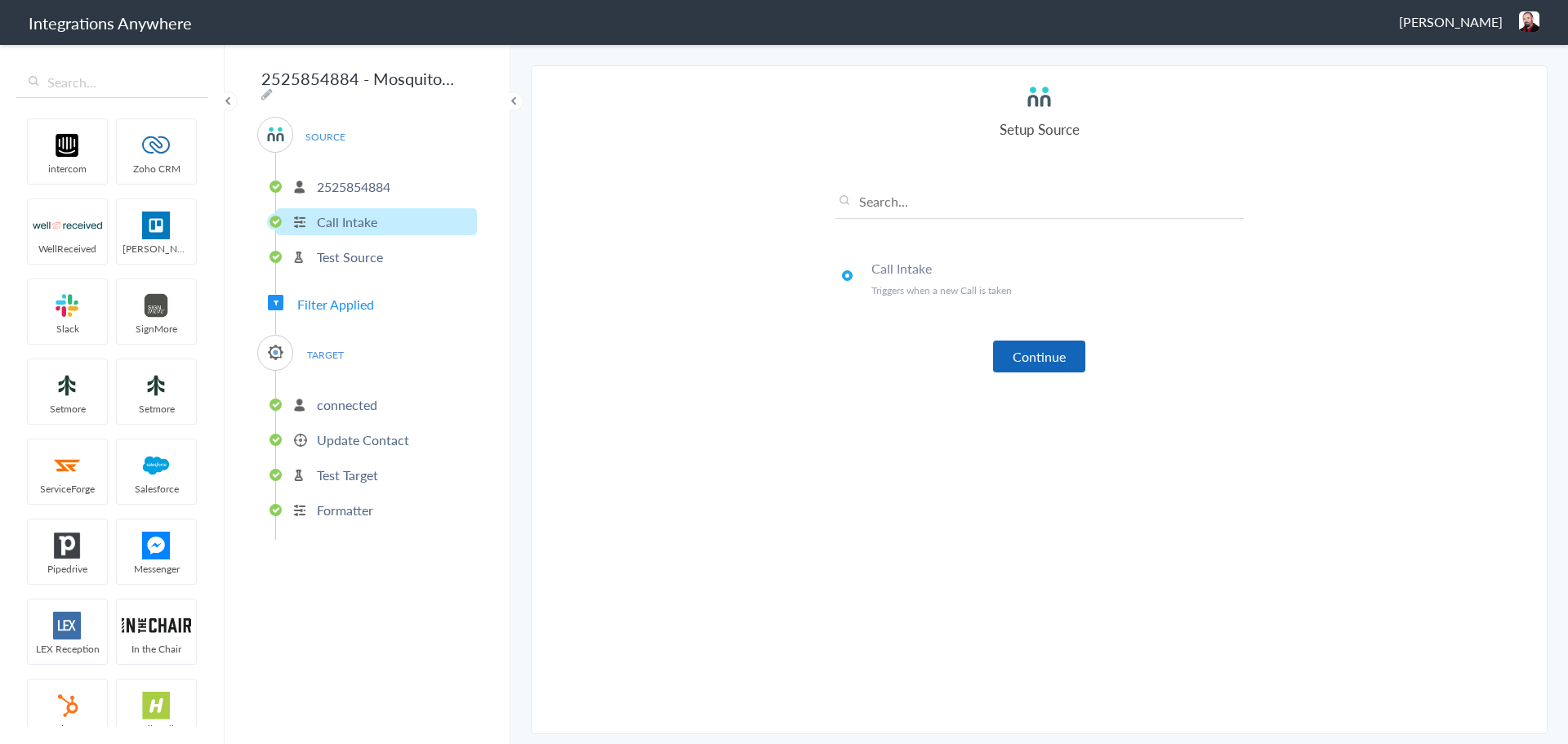
click at [1047, 358] on button "Continue" at bounding box center [1039, 356] width 93 height 32
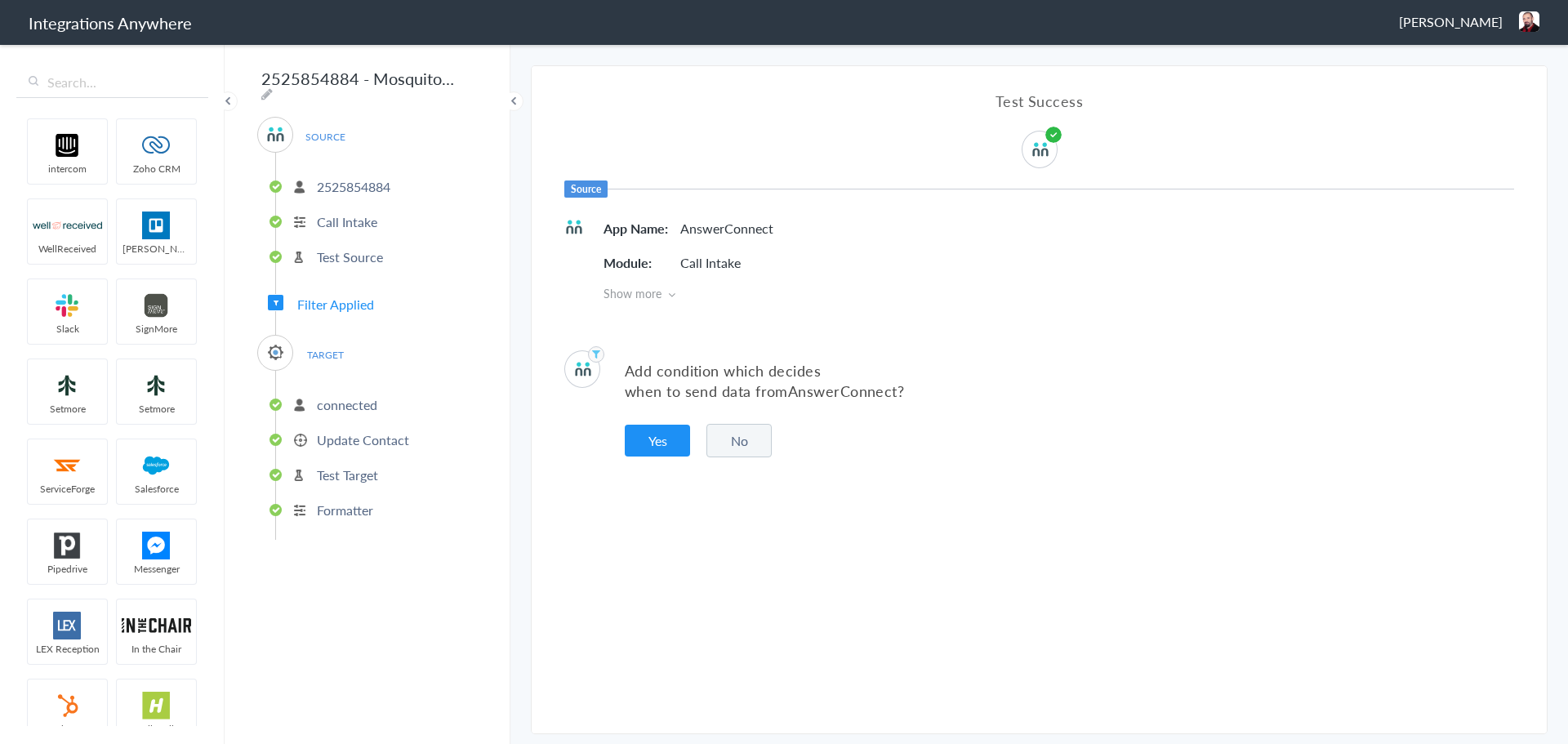
click at [343, 183] on p "2525854884" at bounding box center [353, 186] width 73 height 19
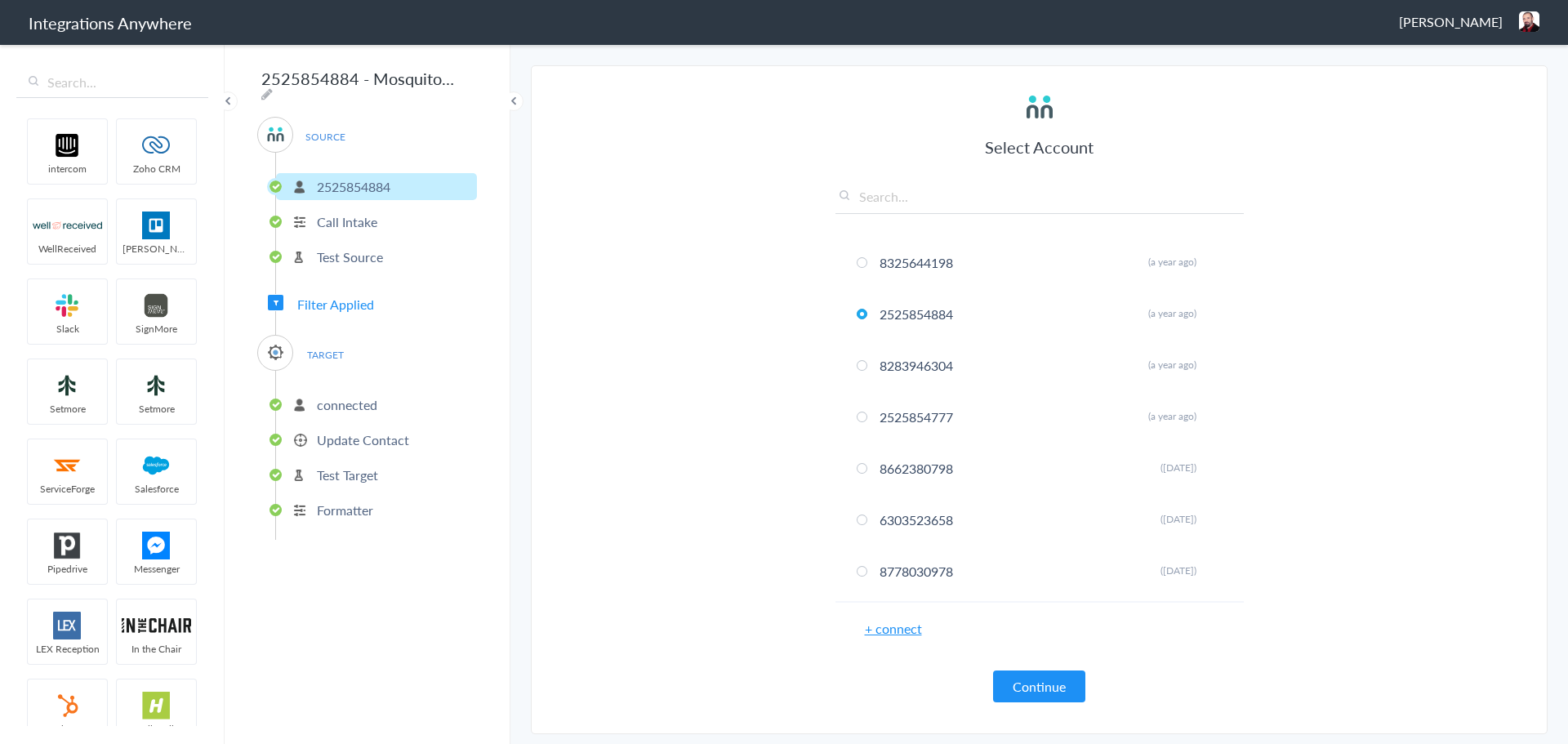
scroll to position [1633, 0]
click at [1037, 683] on button "Continue" at bounding box center [1039, 686] width 93 height 32
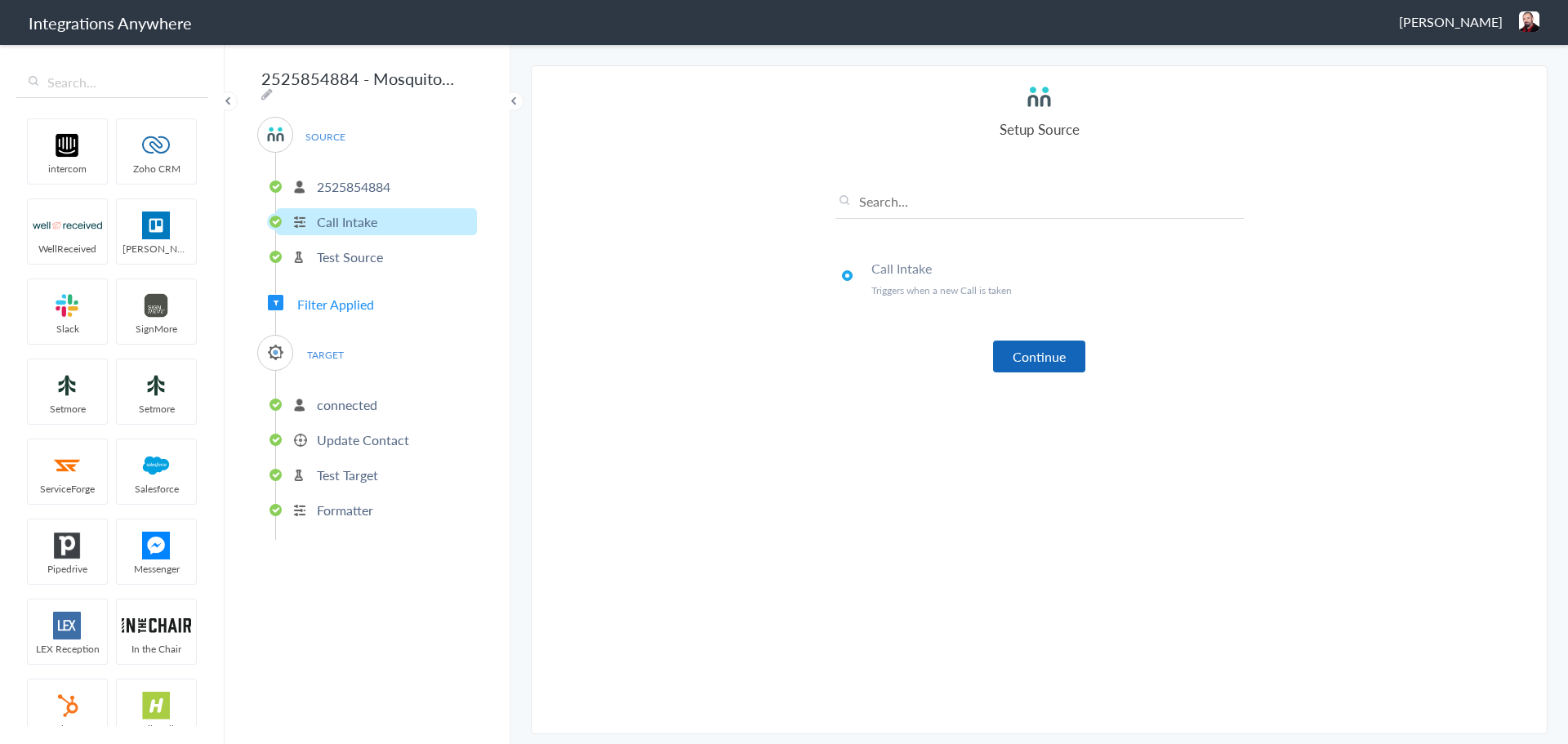
click at [1053, 357] on button "Continue" at bounding box center [1039, 356] width 93 height 32
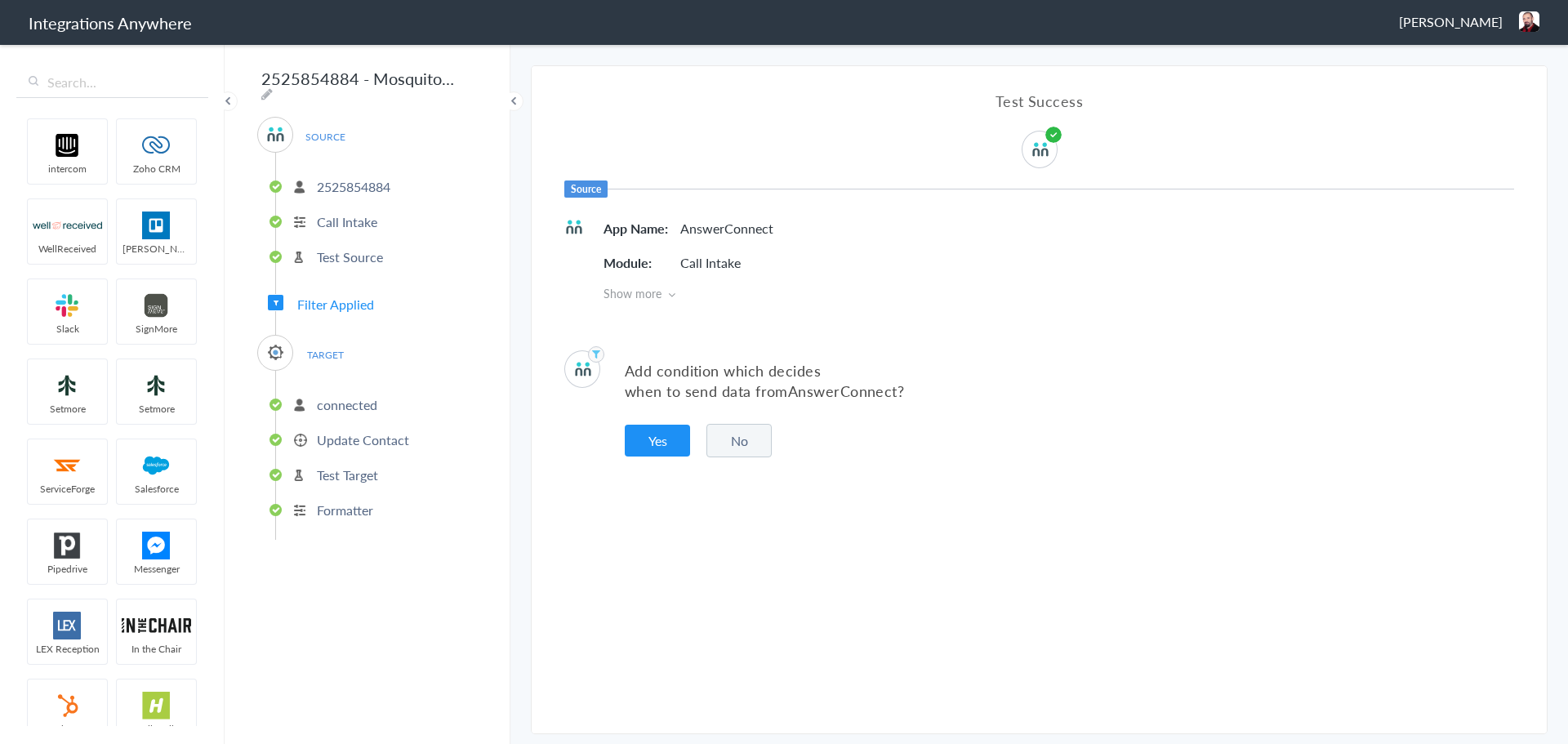
click at [749, 449] on button "No" at bounding box center [739, 440] width 65 height 34
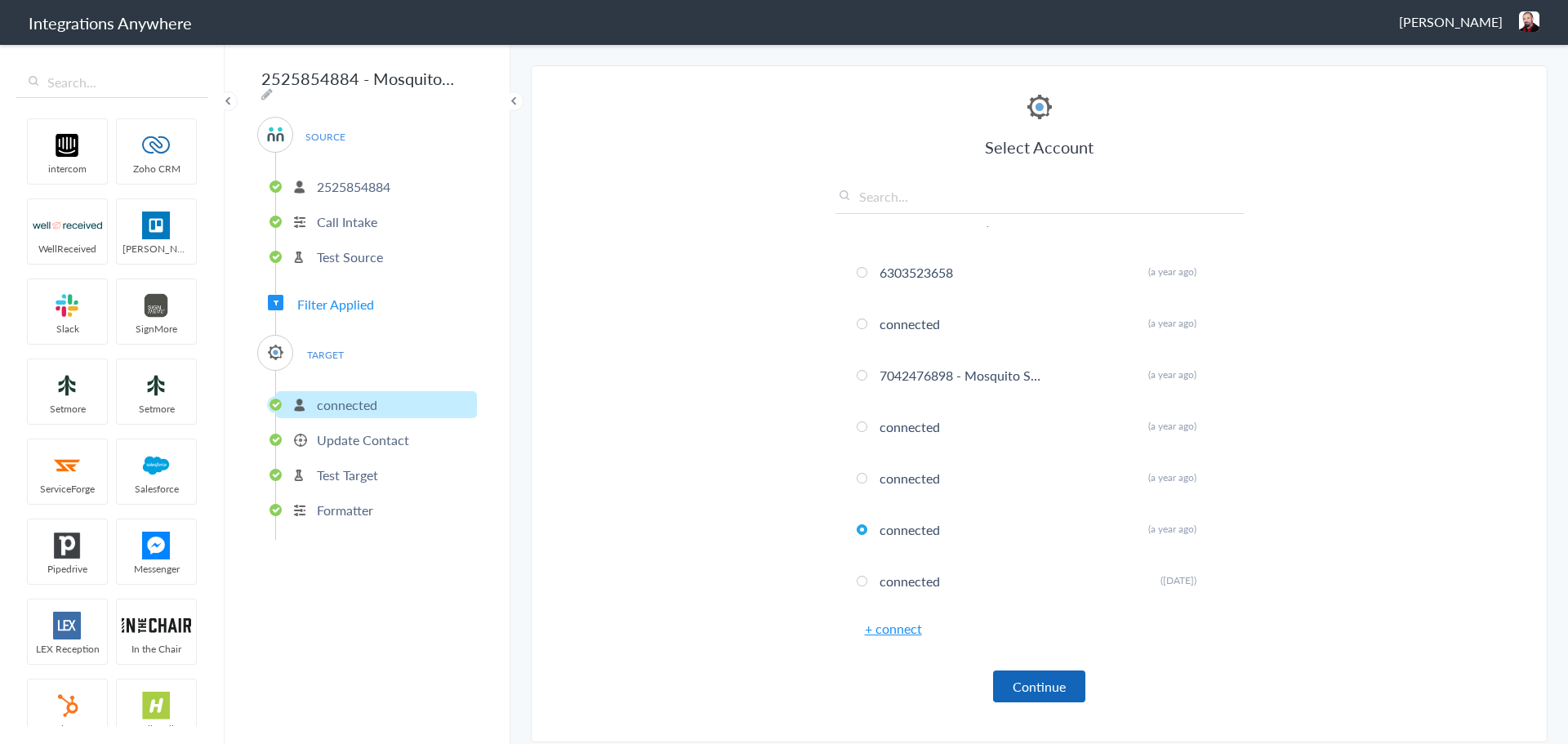
click at [1030, 682] on button "Continue" at bounding box center [1039, 686] width 93 height 32
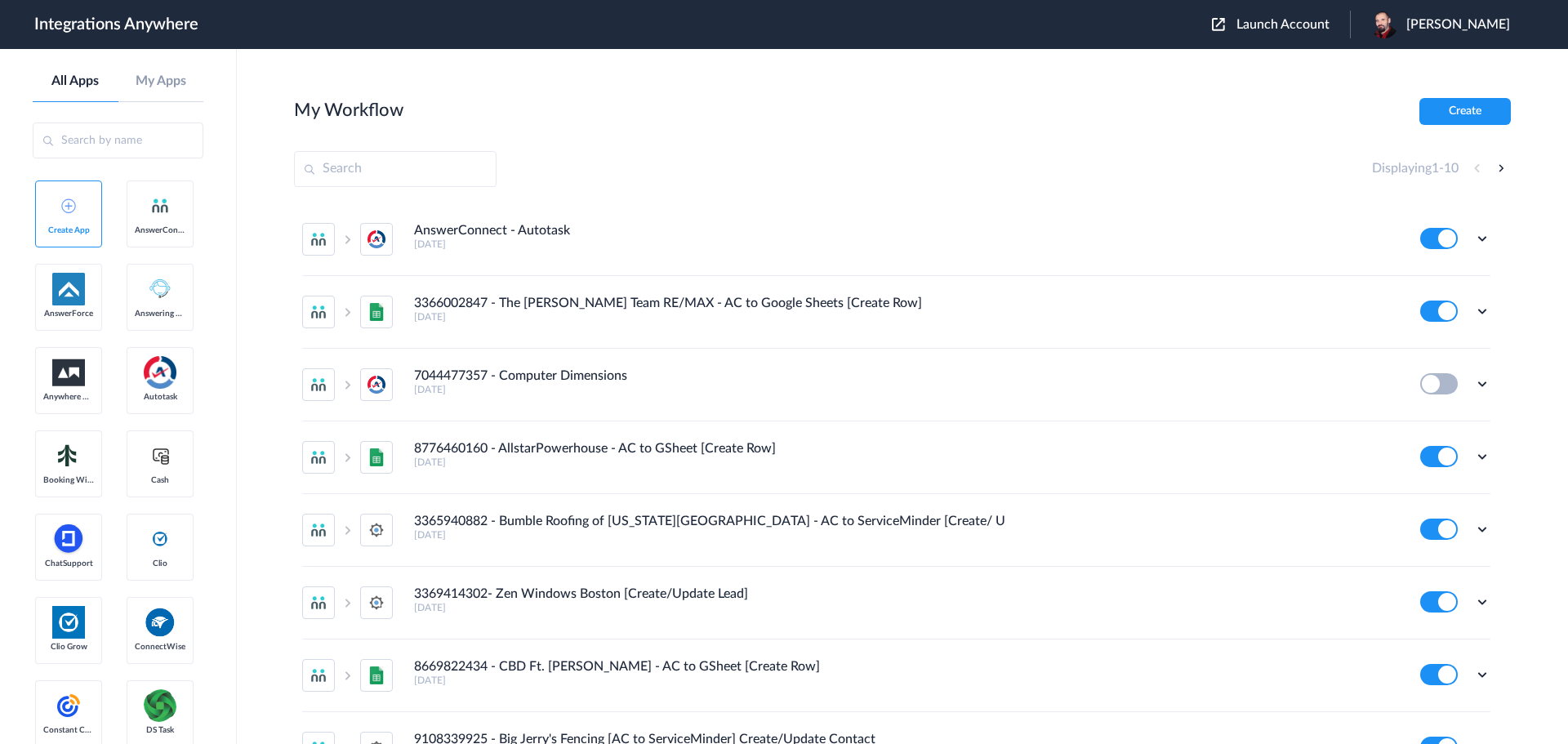
click at [1312, 26] on span "Launch Account" at bounding box center [1283, 24] width 93 height 13
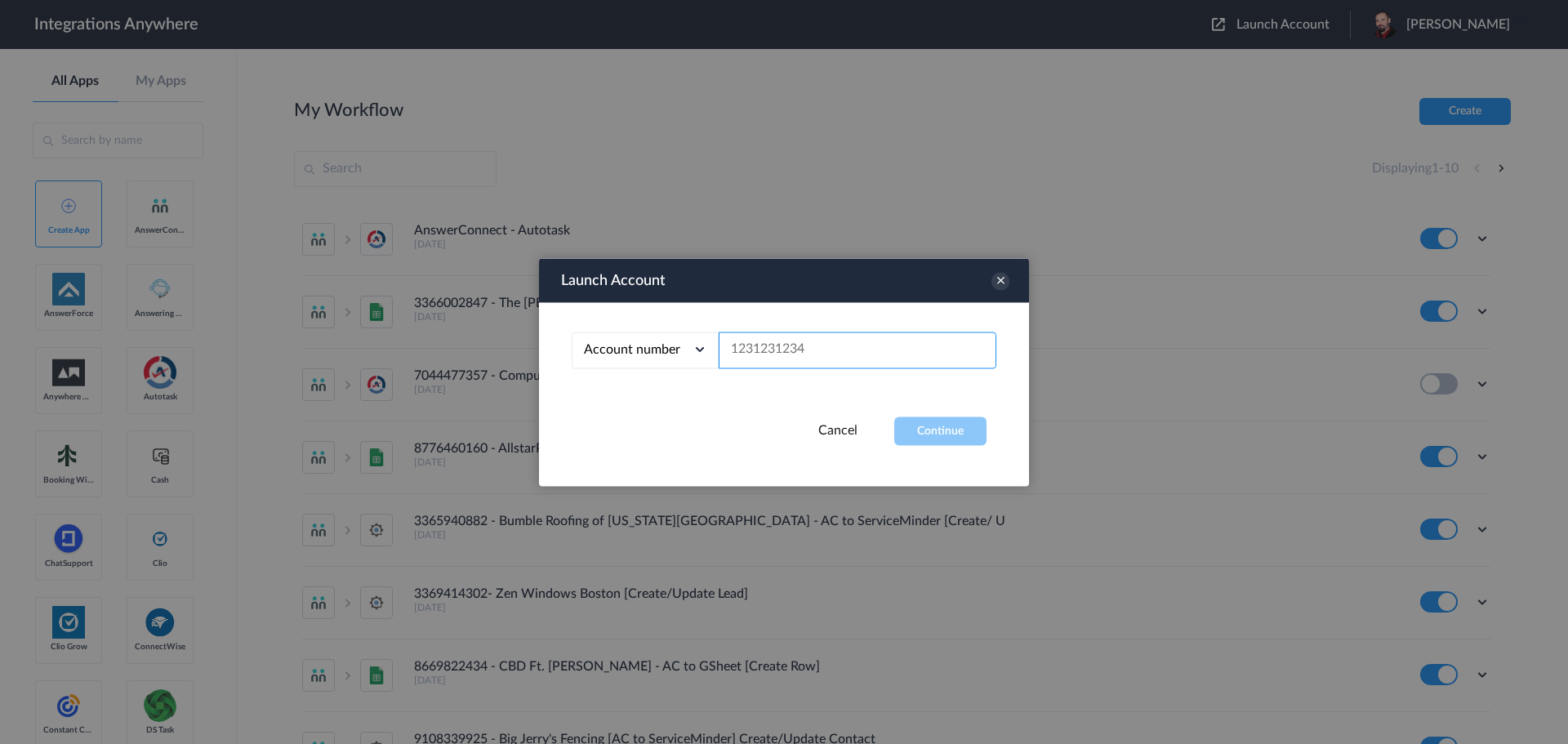
paste input "3363479409"
type input "3363479409"
click at [944, 425] on button "Continue" at bounding box center [940, 430] width 93 height 29
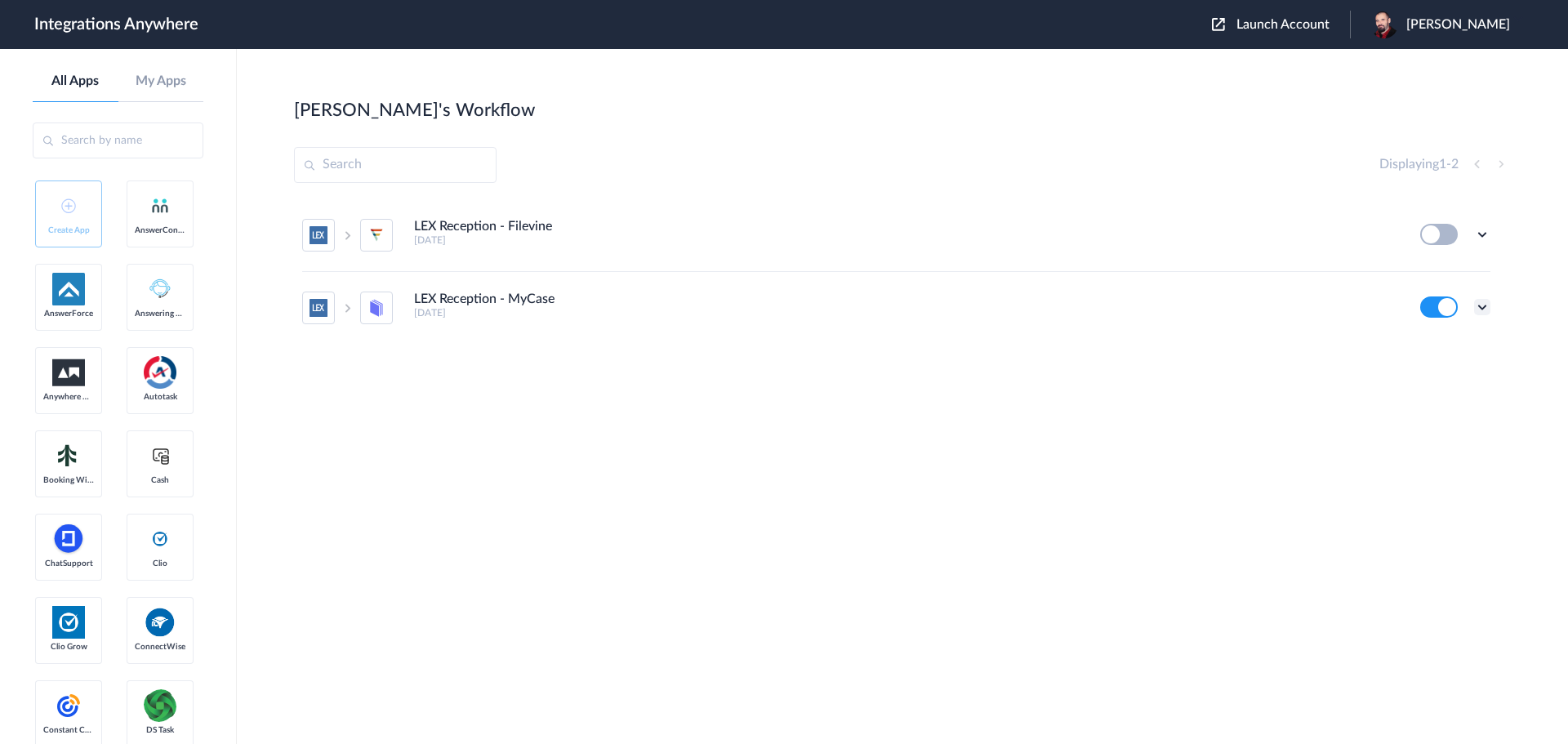
click at [1482, 301] on icon at bounding box center [1482, 307] width 17 height 17
click at [1432, 349] on link "Edit" at bounding box center [1416, 344] width 39 height 12
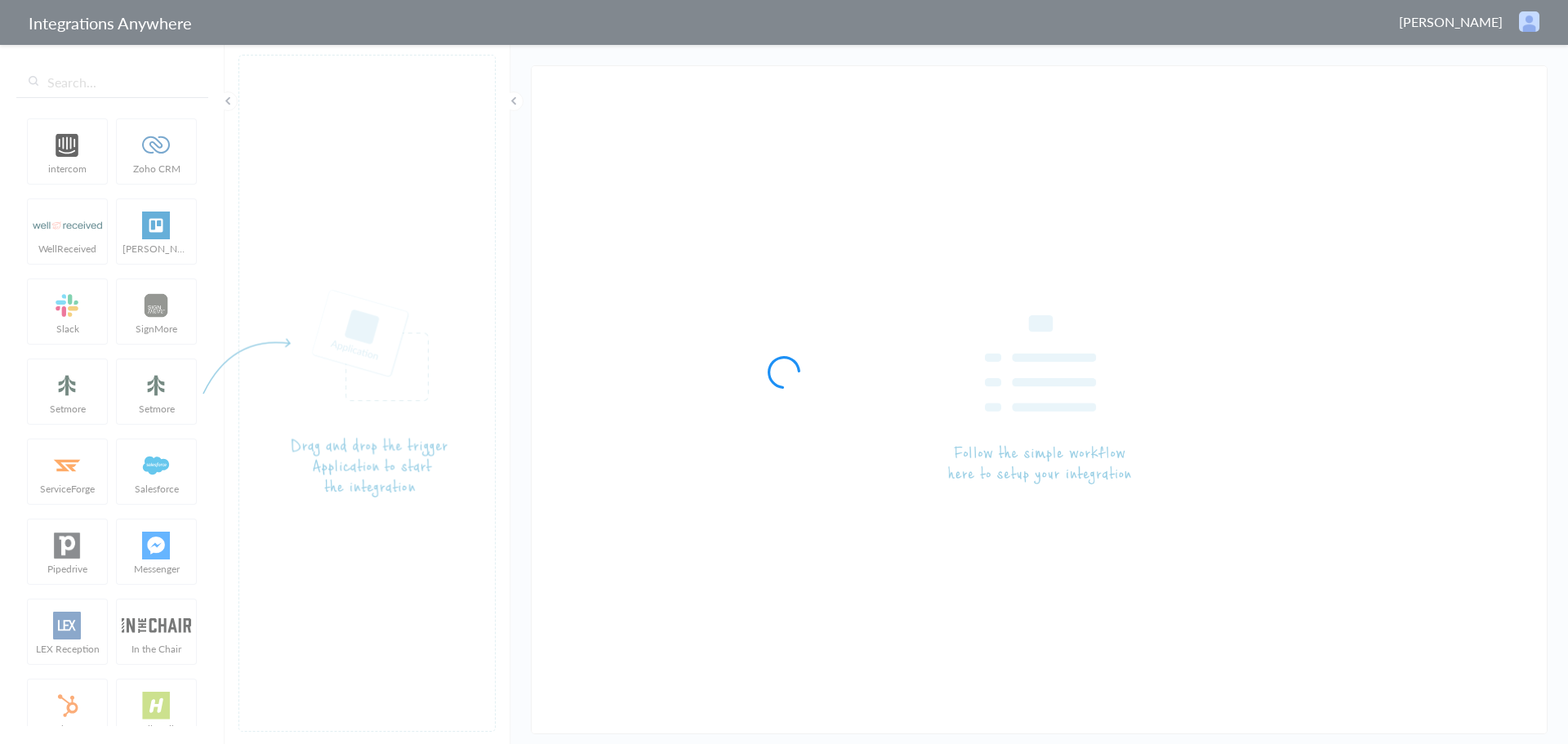
type input "LEX Reception - MyCase"
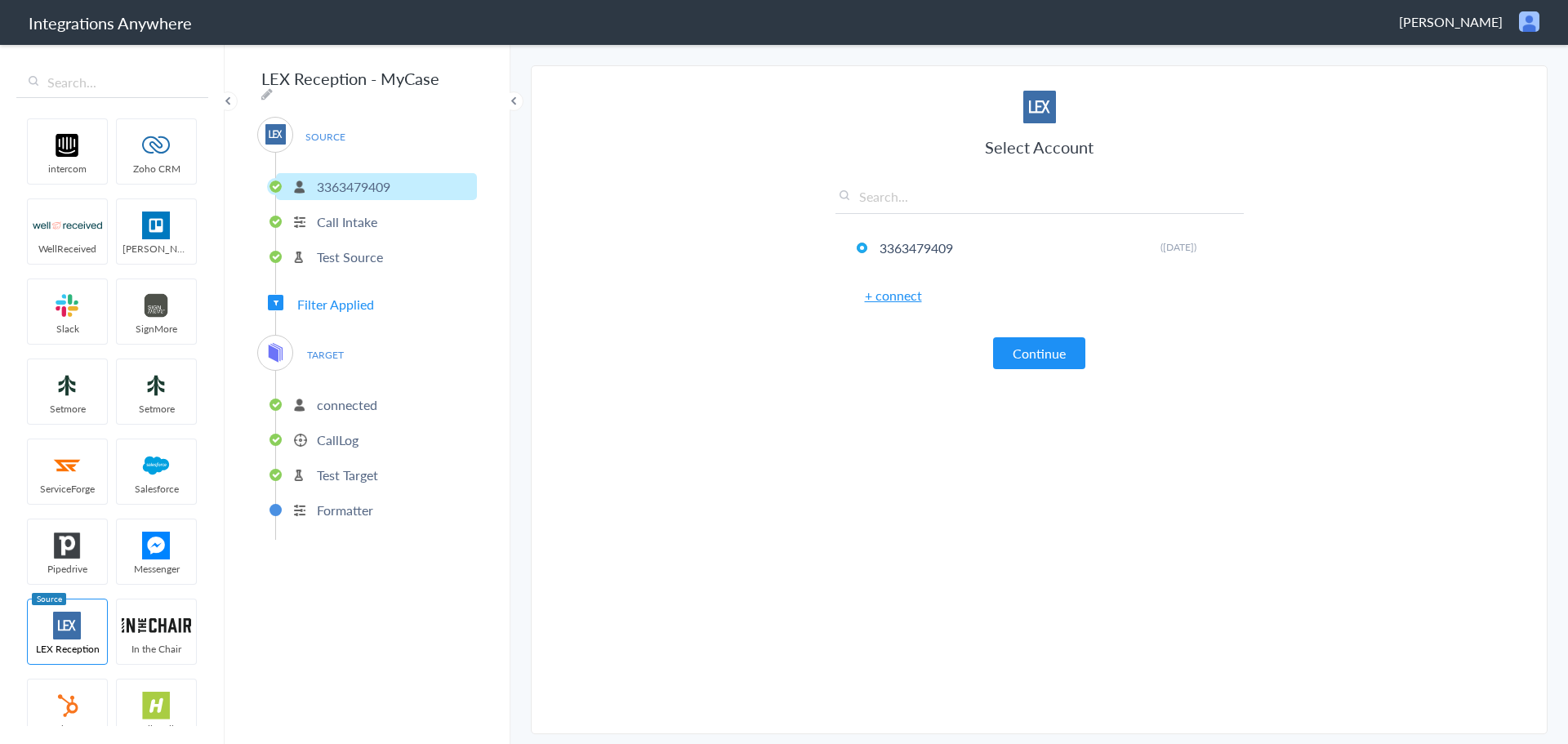
click at [352, 297] on span "Filter Applied" at bounding box center [336, 304] width 77 height 19
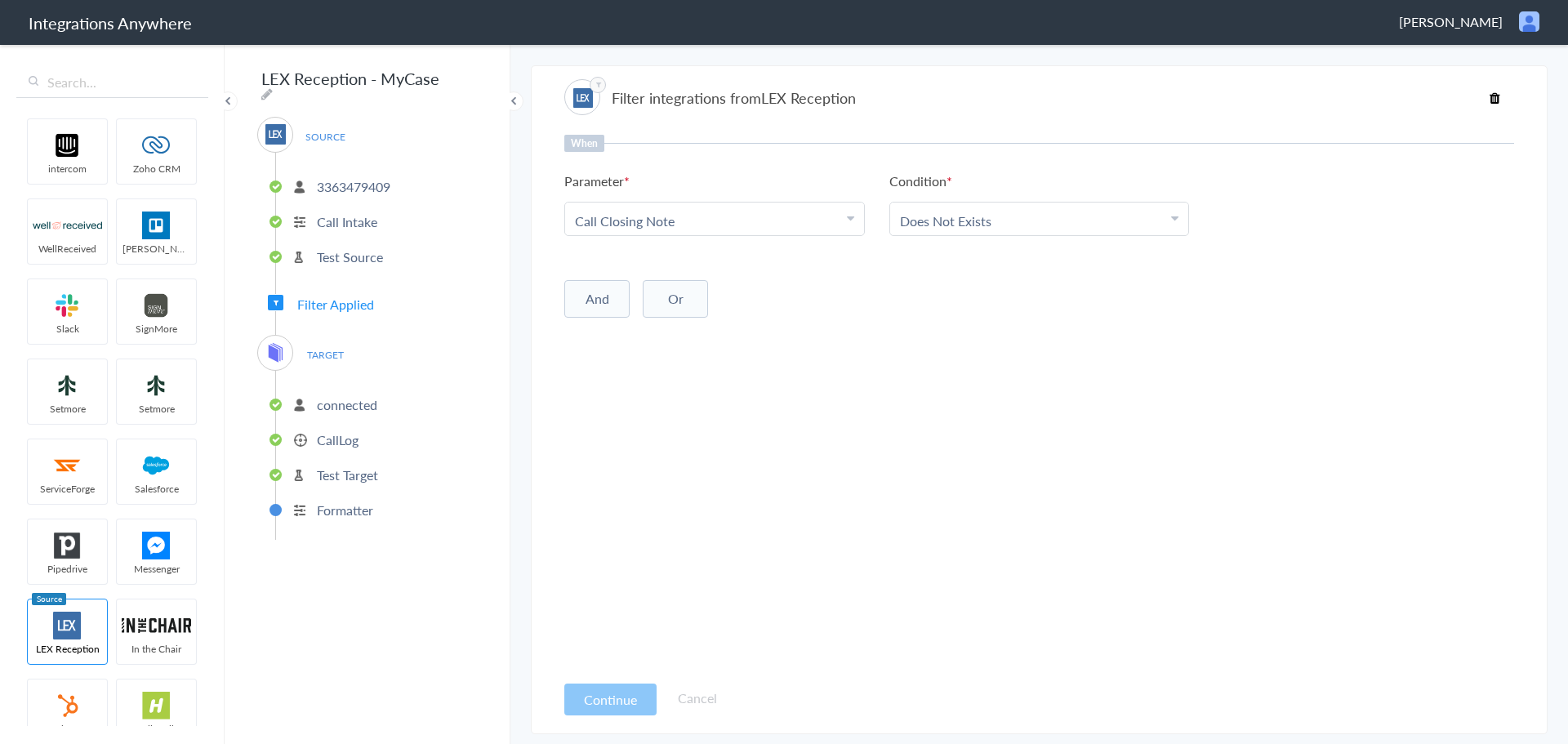
click at [339, 432] on p "CallLog" at bounding box center [337, 439] width 41 height 19
